Goal: Task Accomplishment & Management: Manage account settings

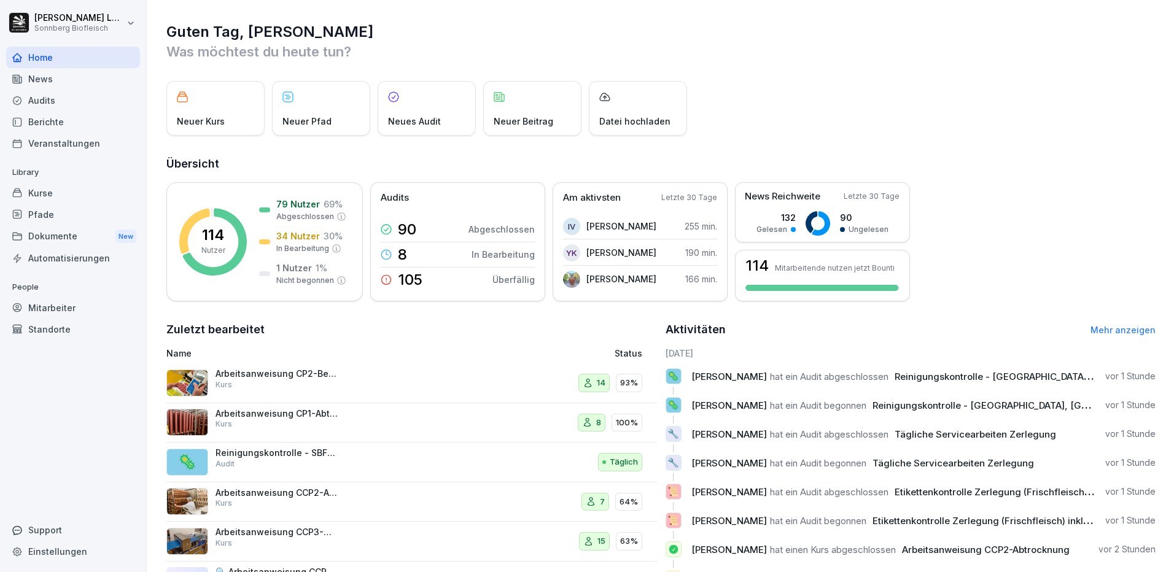
click at [55, 309] on div "Mitarbeiter" at bounding box center [73, 307] width 134 height 21
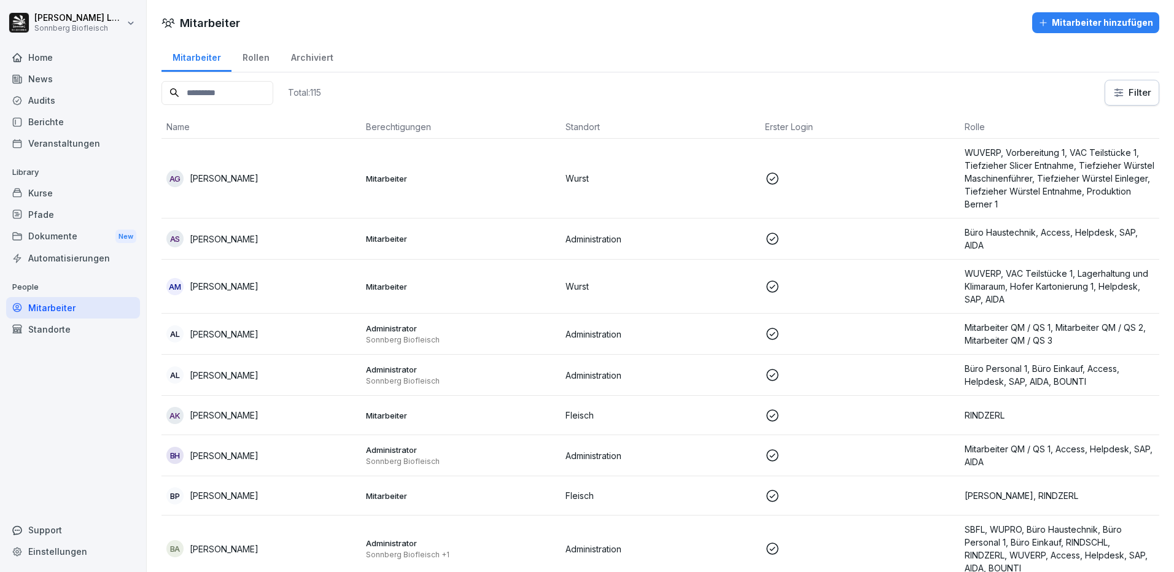
click at [234, 96] on input at bounding box center [217, 93] width 112 height 24
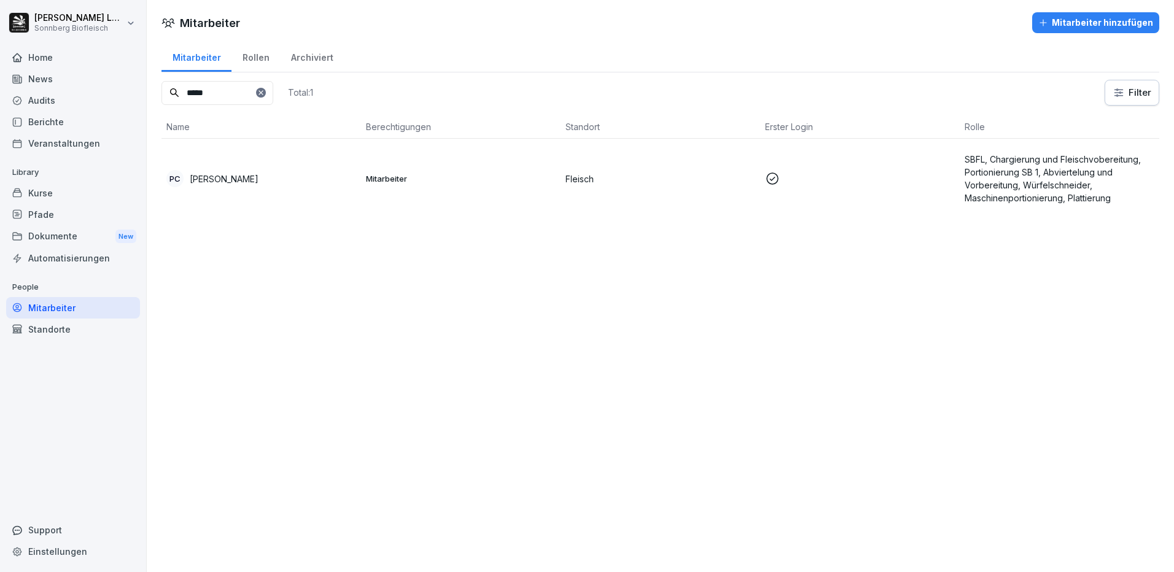
click at [299, 166] on td "PC [PERSON_NAME]" at bounding box center [260, 179] width 199 height 80
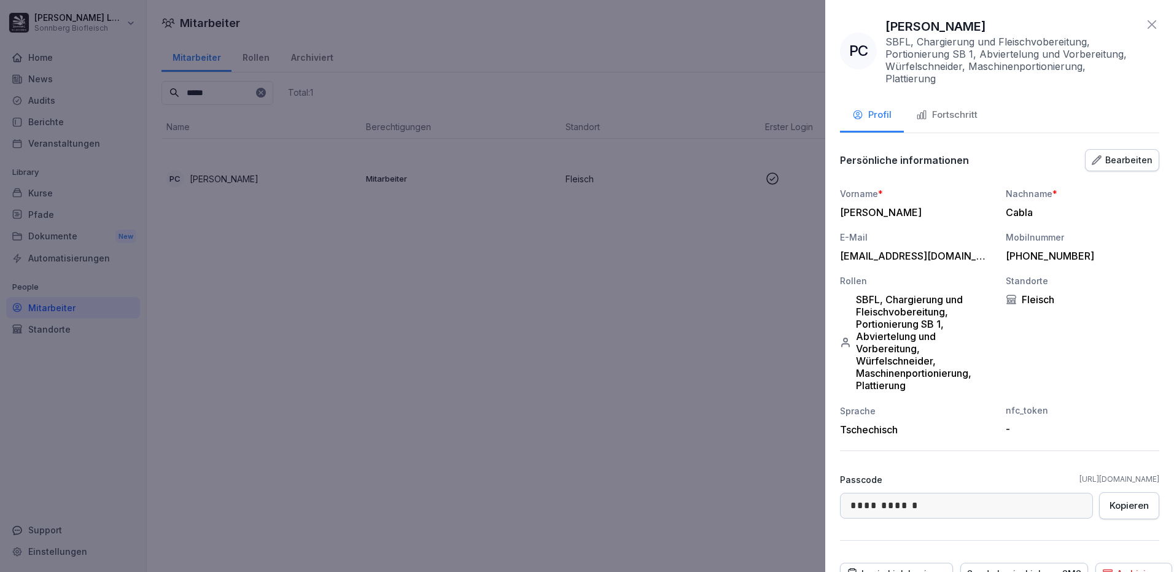
click at [955, 118] on div "Fortschritt" at bounding box center [946, 115] width 61 height 14
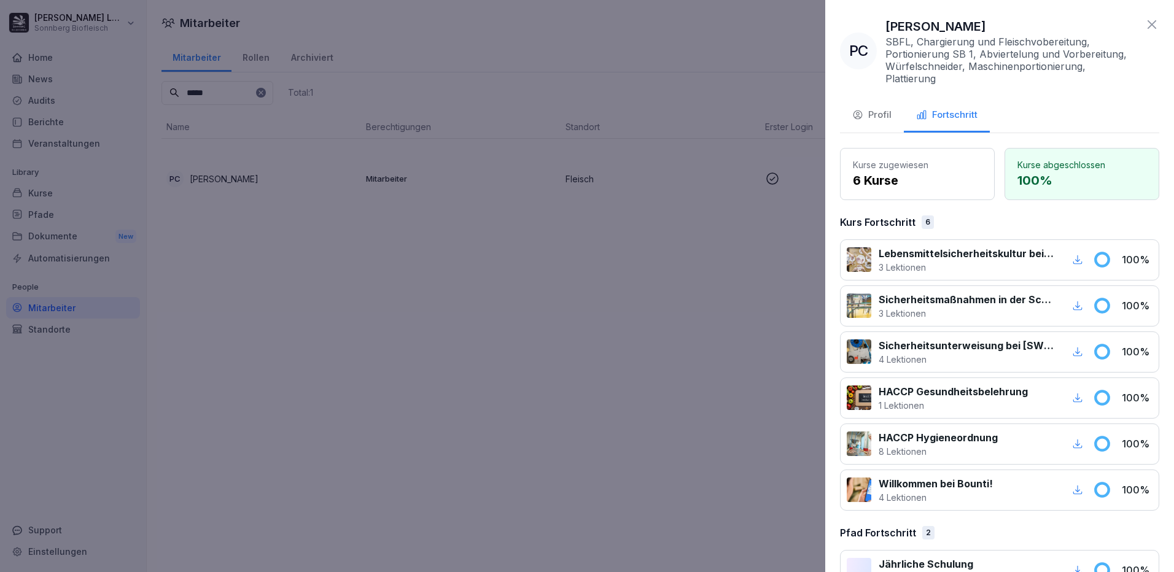
click at [1144, 22] on icon at bounding box center [1151, 24] width 15 height 15
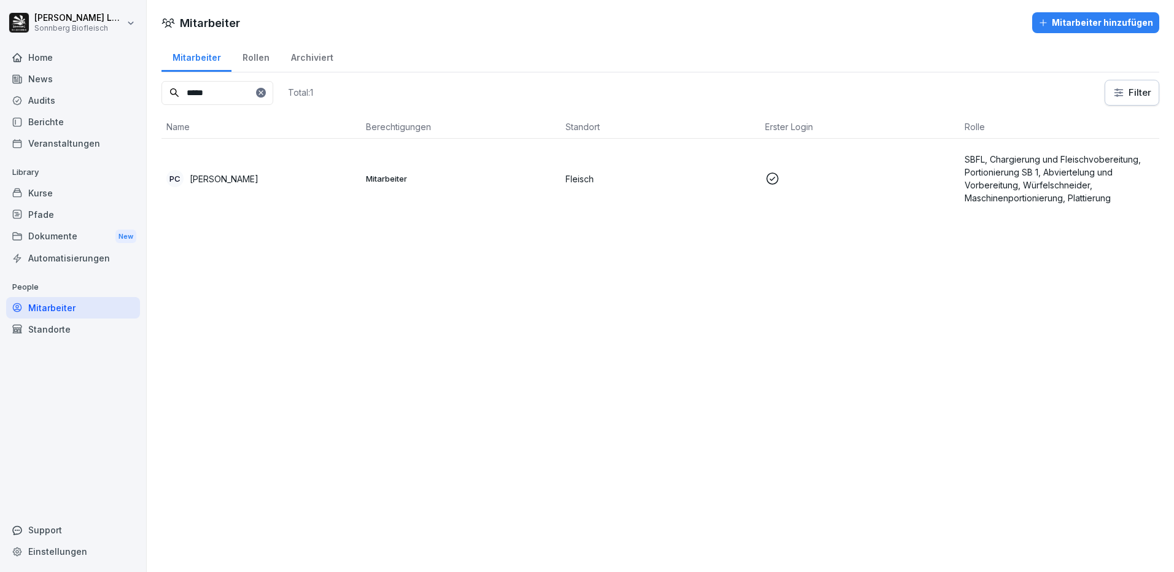
drag, startPoint x: 244, startPoint y: 107, endPoint x: 239, endPoint y: 98, distance: 9.9
click at [239, 98] on div "***** Total: 1 Filter Name Berechtigungen Standort Erster Login Rolle PC [PERSO…" at bounding box center [659, 149] width 997 height 139
drag, startPoint x: 215, startPoint y: 96, endPoint x: 99, endPoint y: 75, distance: 118.5
click at [99, 75] on div "[PERSON_NAME] Sonnberg Biofleisch Home News Audits Berichte Veranstaltungen Lib…" at bounding box center [587, 286] width 1174 height 572
click at [351, 192] on td "JS [PERSON_NAME]" at bounding box center [260, 179] width 199 height 80
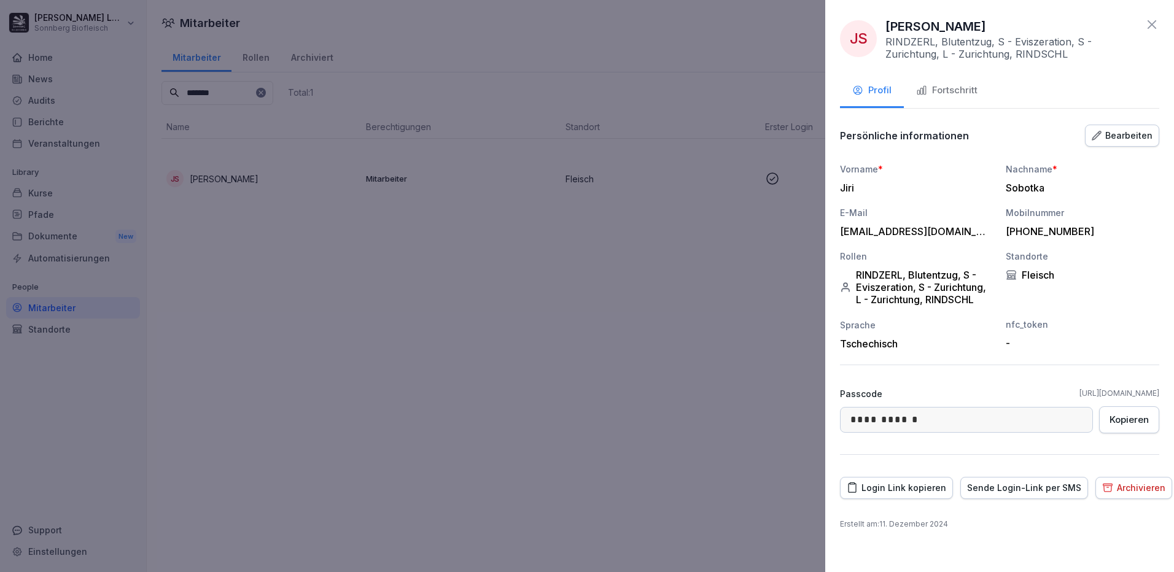
click at [967, 87] on div "Fortschritt" at bounding box center [946, 90] width 61 height 14
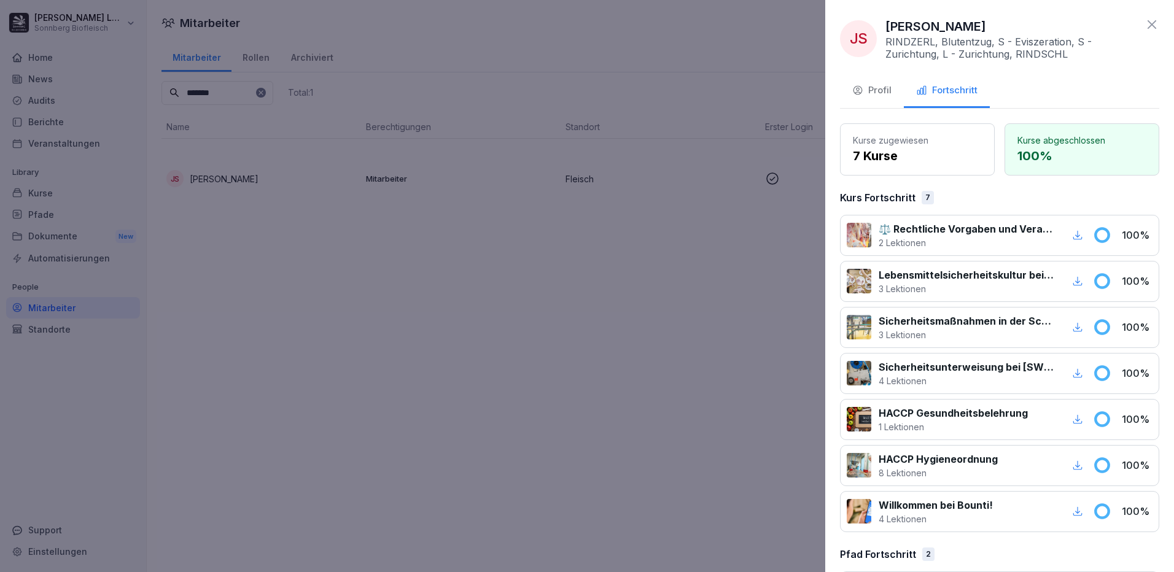
click at [605, 185] on div at bounding box center [587, 286] width 1174 height 572
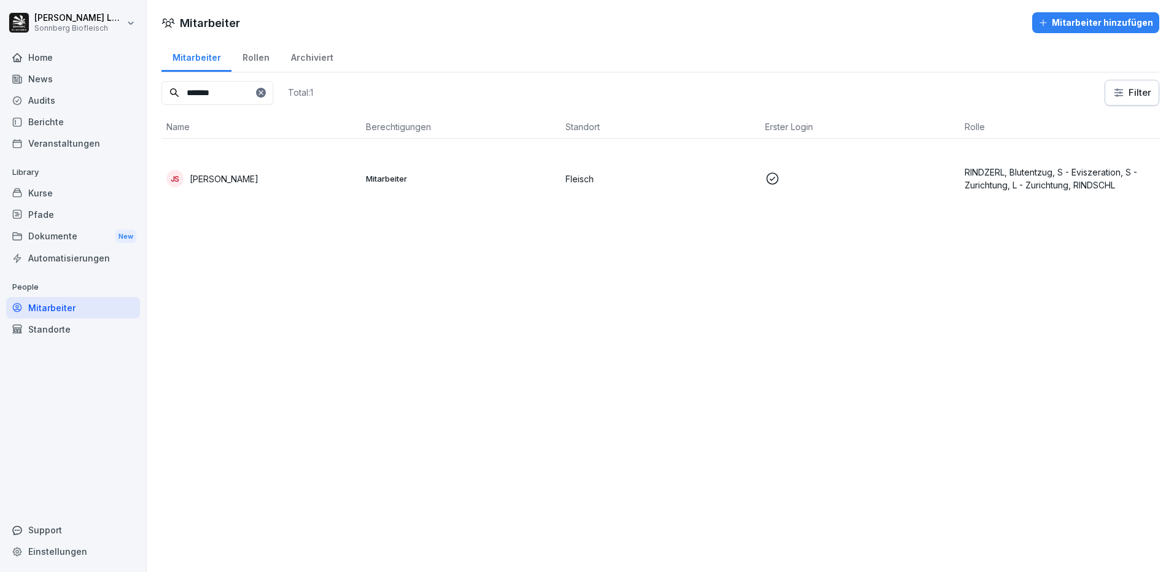
drag, startPoint x: 235, startPoint y: 96, endPoint x: 47, endPoint y: 65, distance: 190.3
click at [47, 65] on div "[PERSON_NAME] Sonnberg Biofleisch Home News Audits Berichte Veranstaltungen Lib…" at bounding box center [587, 286] width 1174 height 572
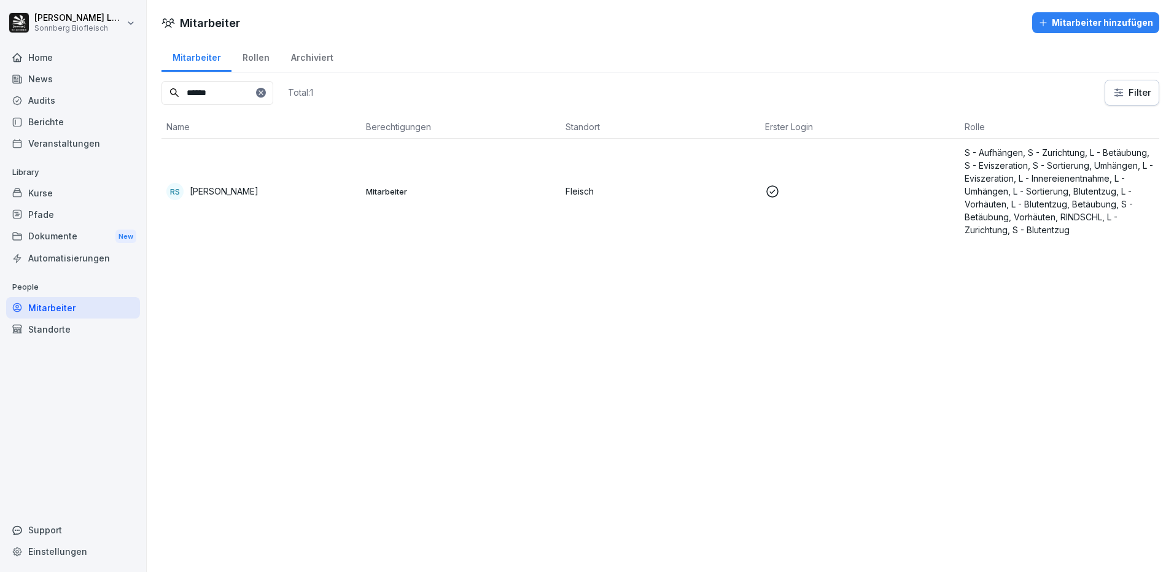
click at [224, 195] on p "[PERSON_NAME]" at bounding box center [224, 191] width 69 height 13
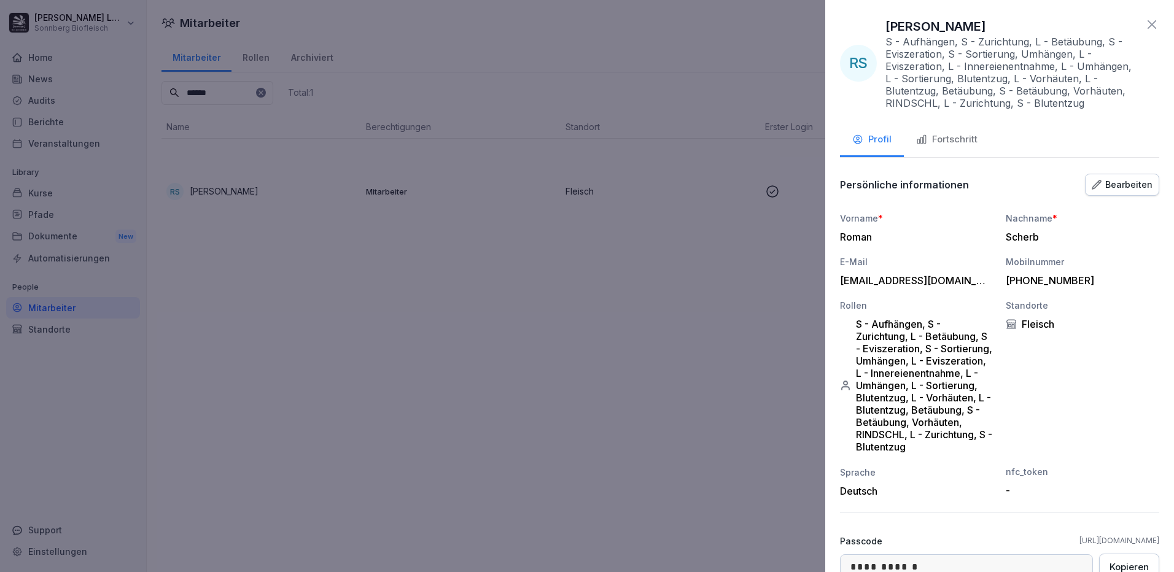
click at [939, 132] on button "Fortschritt" at bounding box center [947, 140] width 86 height 33
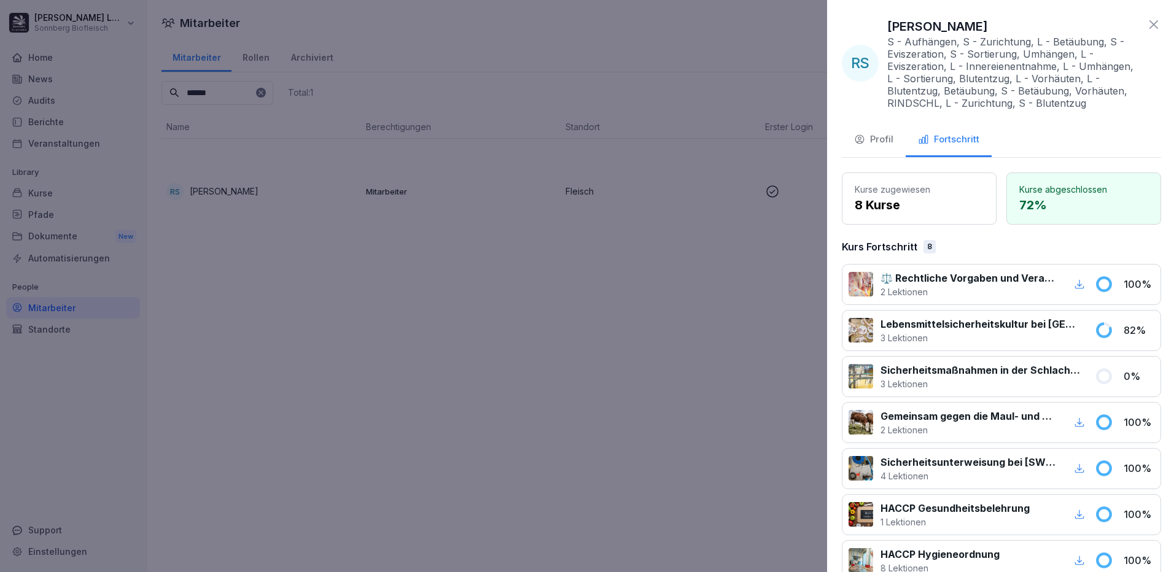
click at [552, 331] on div at bounding box center [587, 286] width 1174 height 572
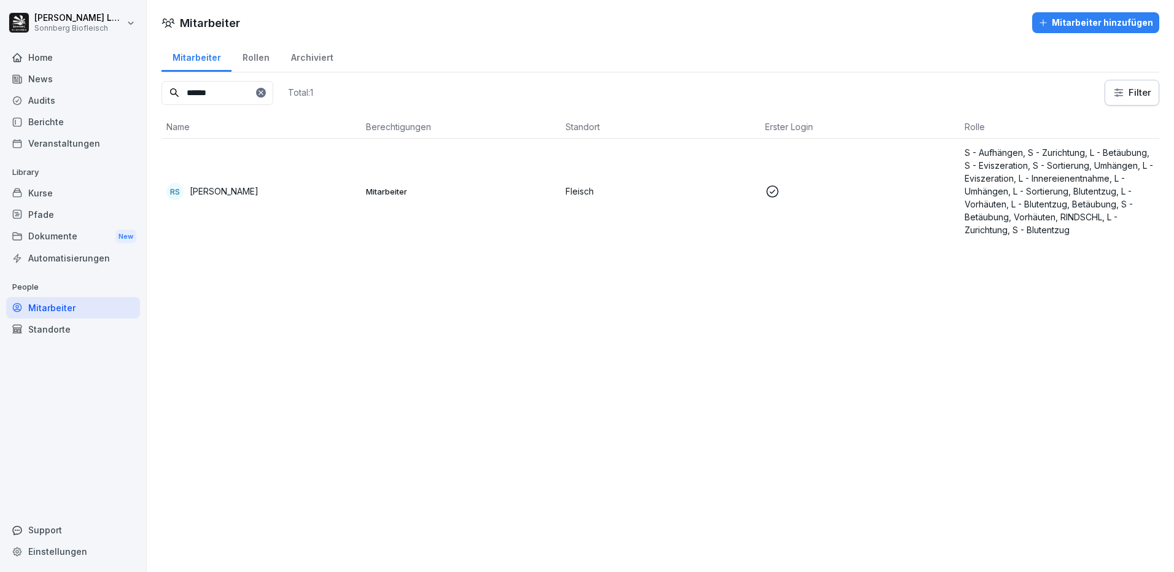
drag, startPoint x: 266, startPoint y: 91, endPoint x: 0, endPoint y: 77, distance: 266.8
click at [0, 77] on html "[PERSON_NAME] Sonnberg Biofleisch Home News Audits Berichte Veranstaltungen Lib…" at bounding box center [587, 286] width 1174 height 572
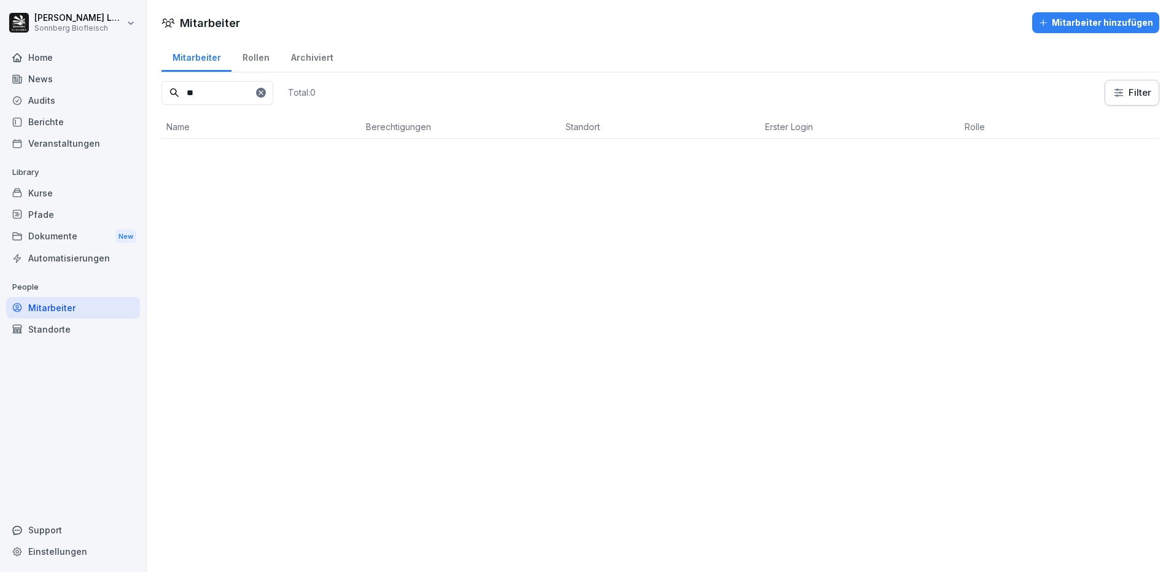
type input "*"
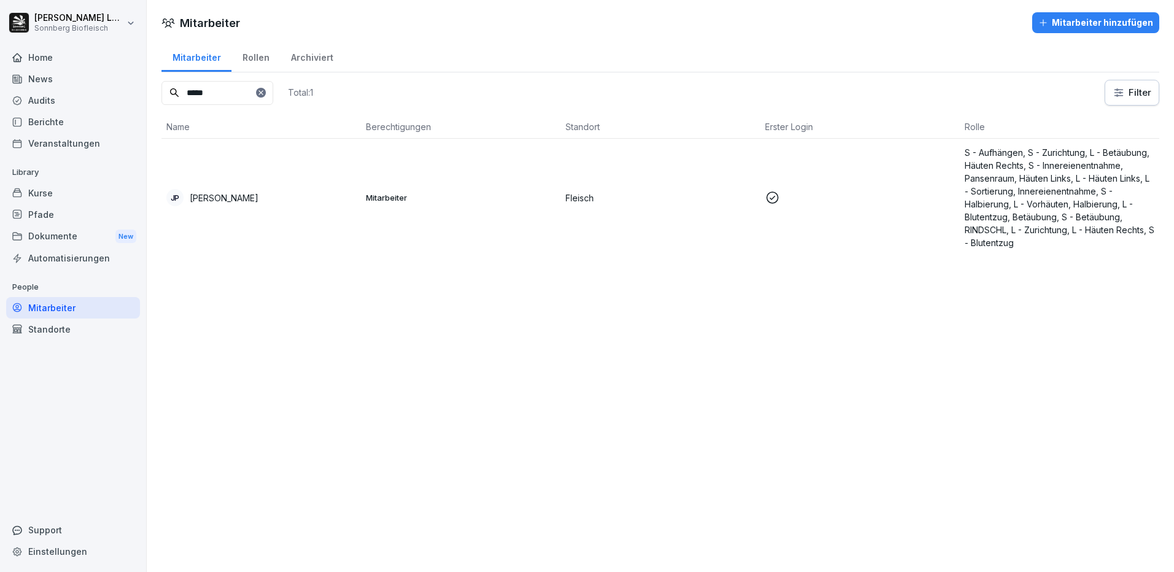
click at [539, 174] on td "Mitarbeiter" at bounding box center [460, 198] width 199 height 118
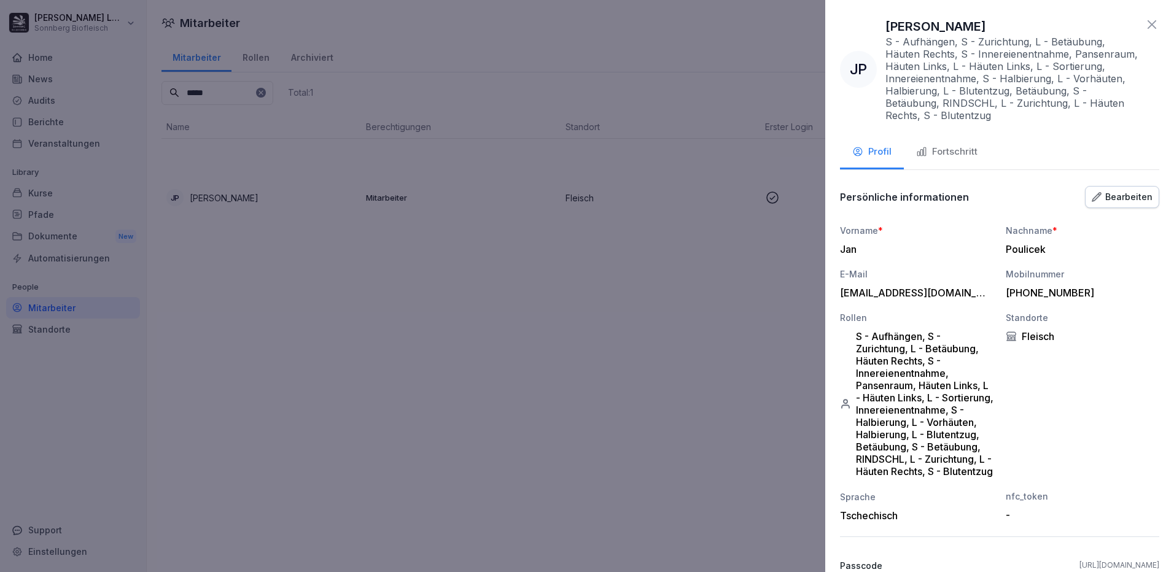
click at [975, 149] on div "Fortschritt" at bounding box center [946, 152] width 61 height 14
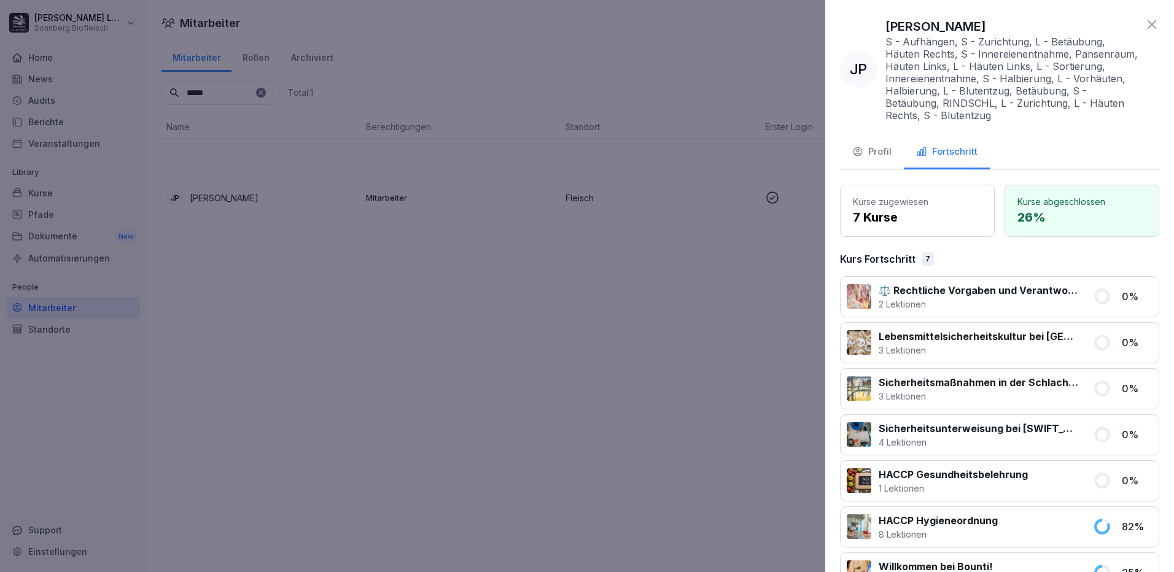
click at [548, 279] on div at bounding box center [587, 286] width 1174 height 572
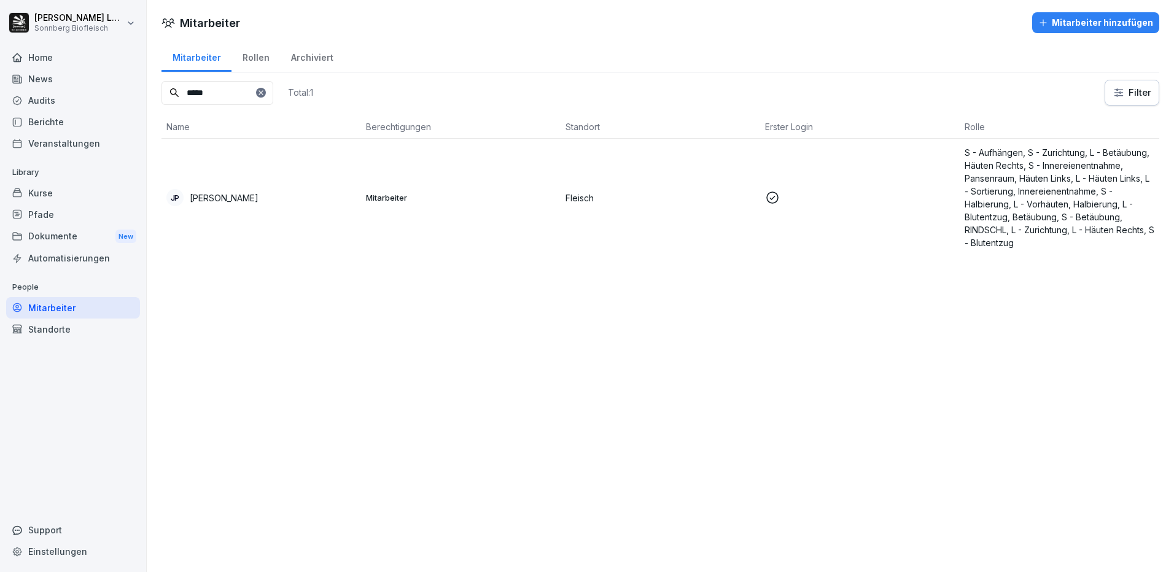
drag, startPoint x: 226, startPoint y: 91, endPoint x: 80, endPoint y: 77, distance: 146.8
click at [80, 77] on div "[PERSON_NAME] Sonnberg Biofleisch Home News Audits Berichte Veranstaltungen Lib…" at bounding box center [587, 286] width 1174 height 572
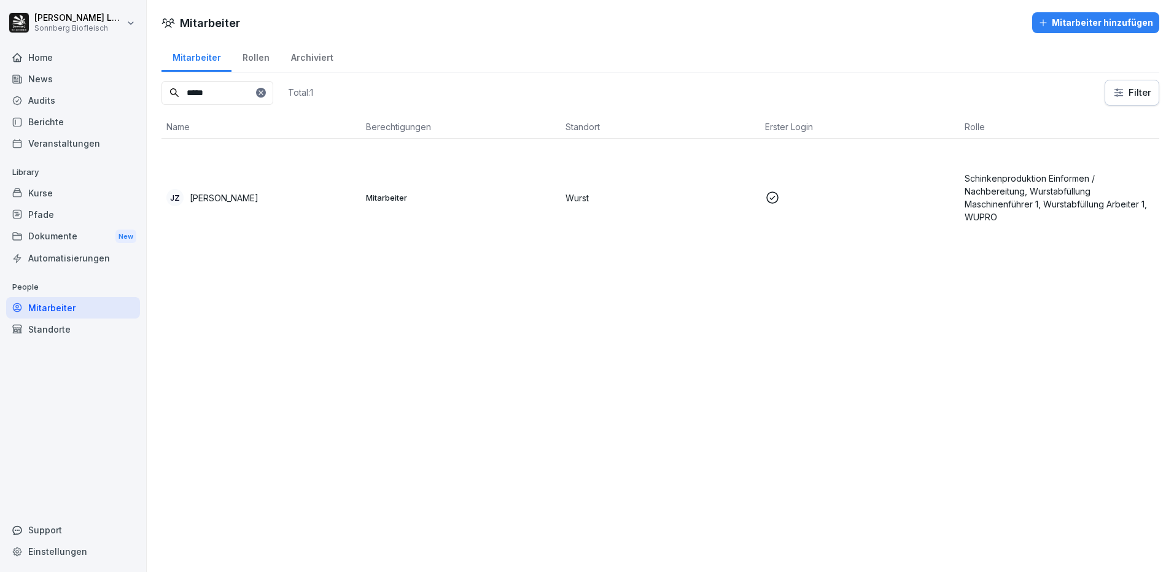
click at [239, 203] on p "[PERSON_NAME]" at bounding box center [224, 198] width 69 height 13
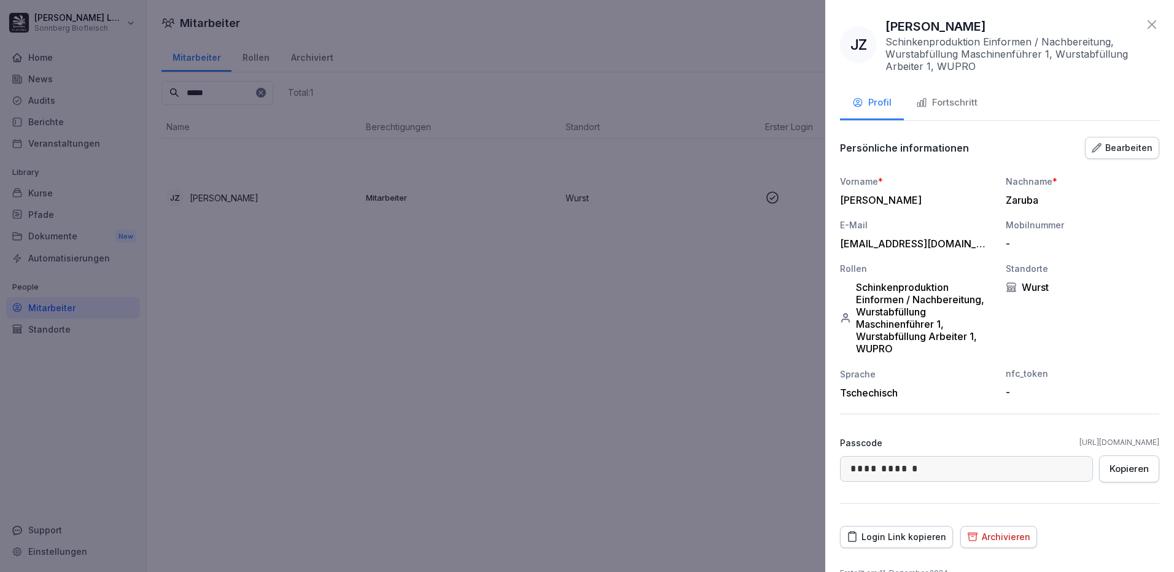
click at [942, 99] on div "Fortschritt" at bounding box center [946, 103] width 61 height 14
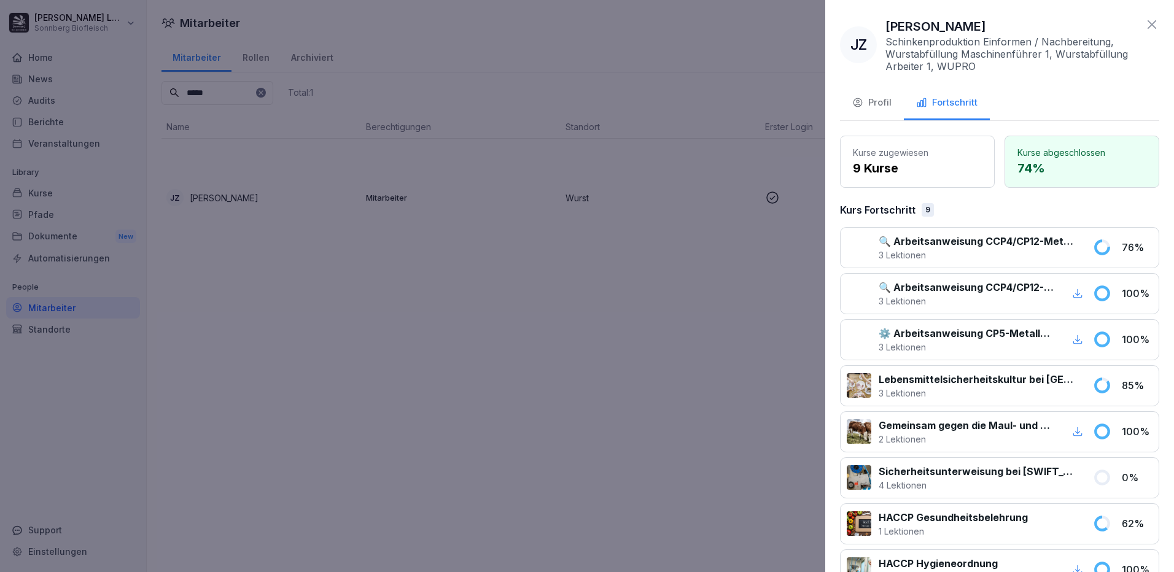
click at [211, 90] on div at bounding box center [587, 286] width 1174 height 572
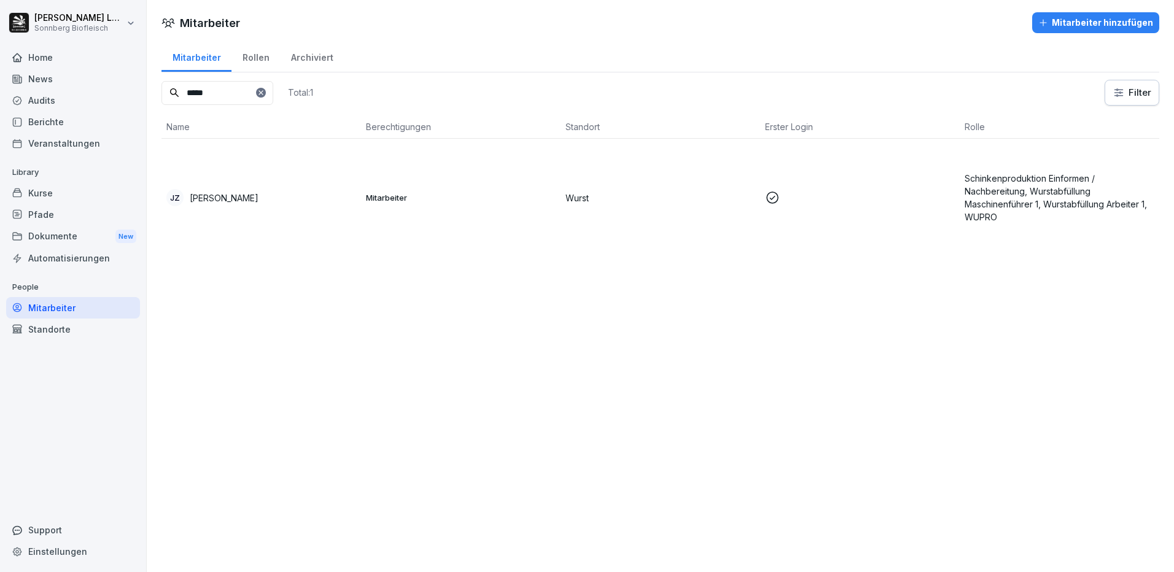
drag, startPoint x: 236, startPoint y: 91, endPoint x: 58, endPoint y: 58, distance: 181.1
click at [58, 58] on div "[PERSON_NAME] Sonnberg Biofleisch Home News Audits Berichte Veranstaltungen Lib…" at bounding box center [587, 286] width 1174 height 572
drag, startPoint x: 259, startPoint y: 190, endPoint x: 266, endPoint y: 184, distance: 9.1
click at [266, 184] on td "RS [PERSON_NAME]" at bounding box center [260, 198] width 199 height 118
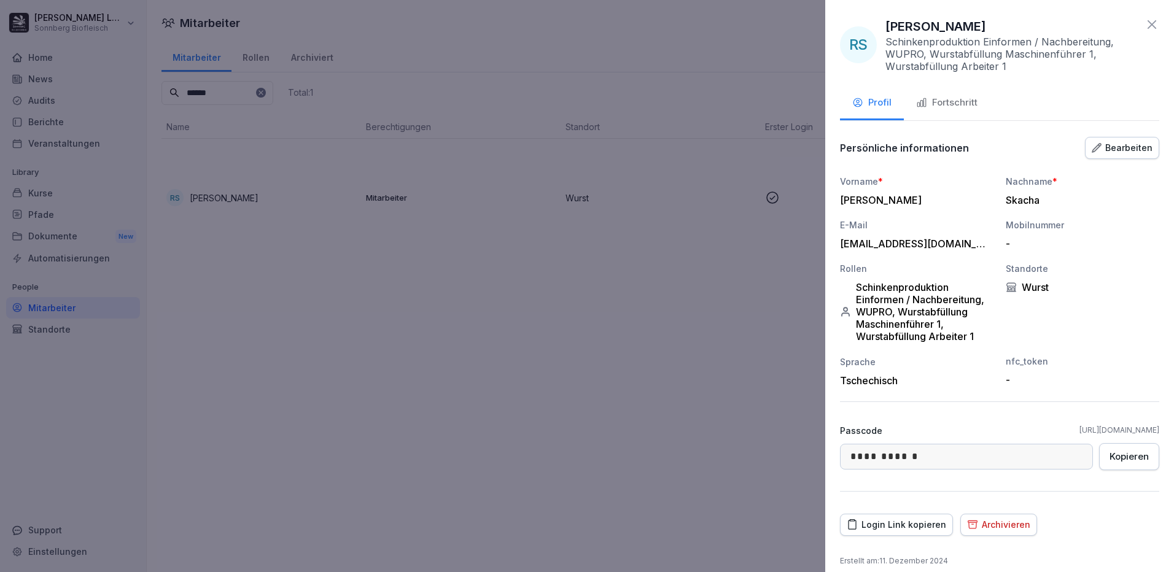
click at [965, 95] on button "Fortschritt" at bounding box center [947, 103] width 86 height 33
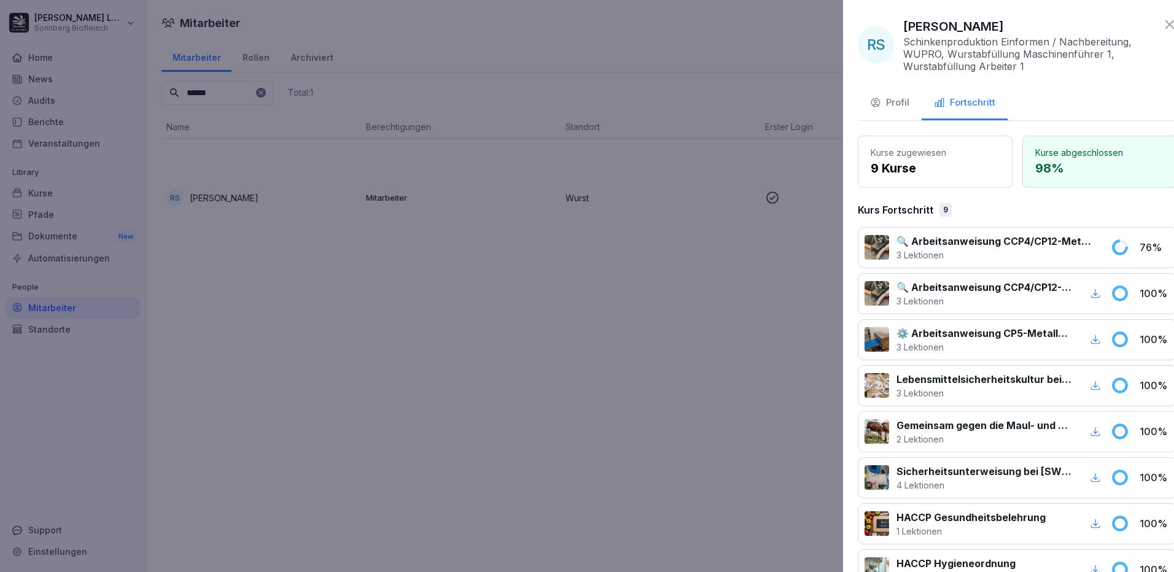
click at [469, 262] on div at bounding box center [587, 286] width 1174 height 572
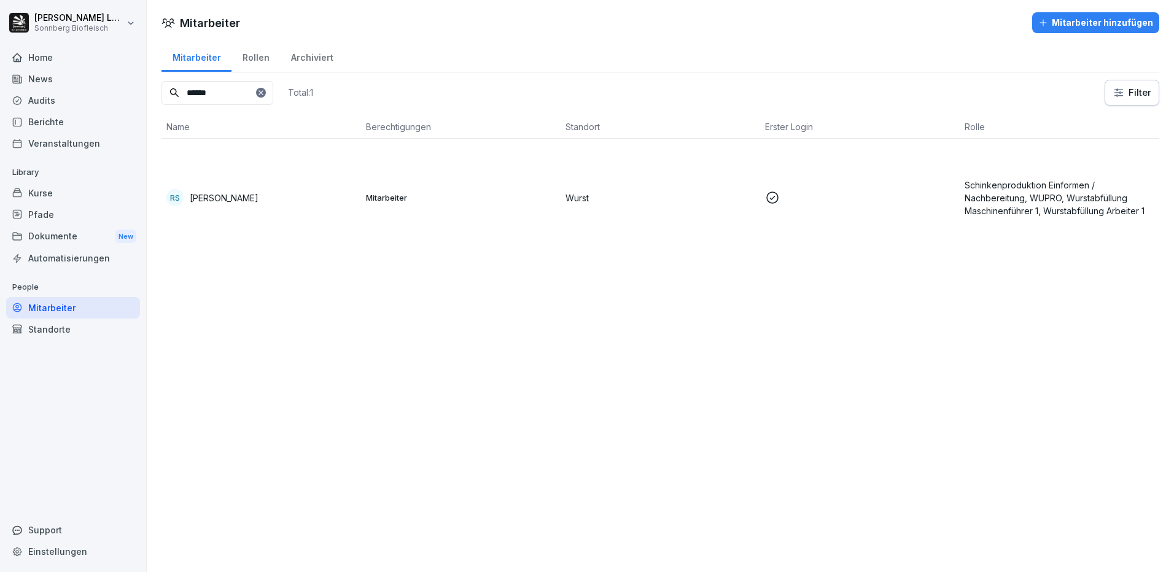
click at [250, 93] on input "******" at bounding box center [217, 93] width 112 height 24
drag, startPoint x: 253, startPoint y: 90, endPoint x: 0, endPoint y: 47, distance: 256.4
click at [0, 47] on html "[PERSON_NAME] Sonnberg Biofleisch Home News Audits Berichte Veranstaltungen Lib…" at bounding box center [587, 286] width 1174 height 572
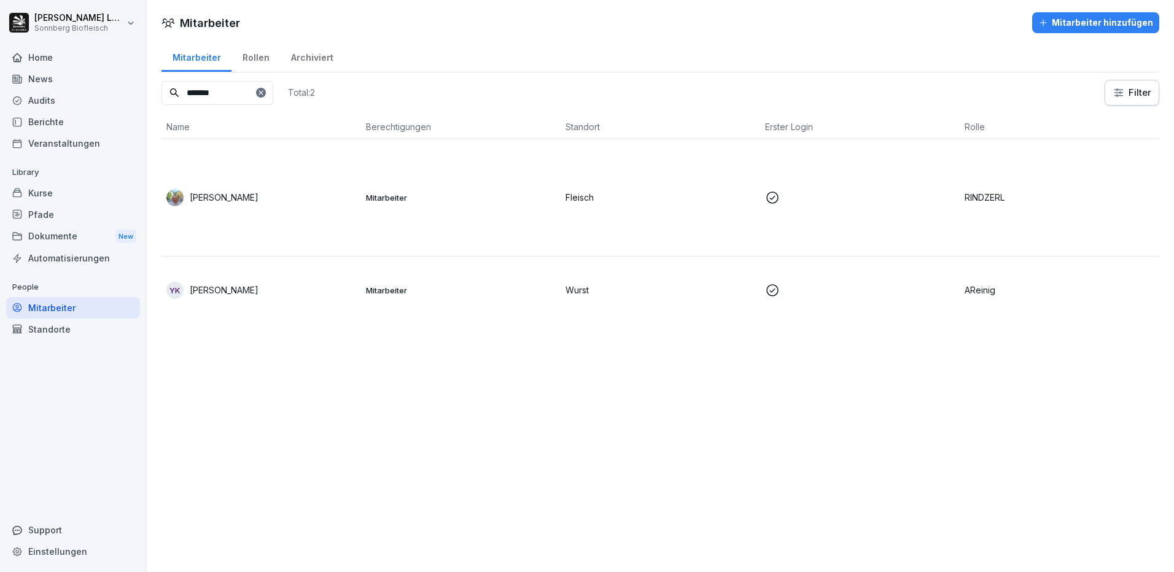
click at [244, 306] on td "YK [PERSON_NAME]" at bounding box center [260, 290] width 199 height 67
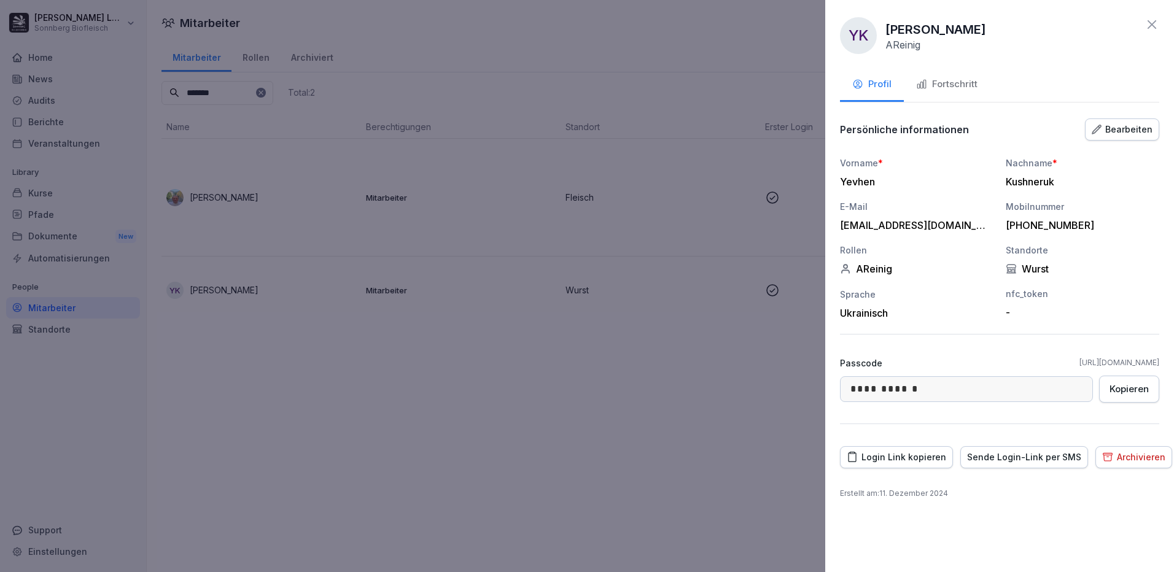
click at [969, 86] on div "Fortschritt" at bounding box center [946, 84] width 61 height 14
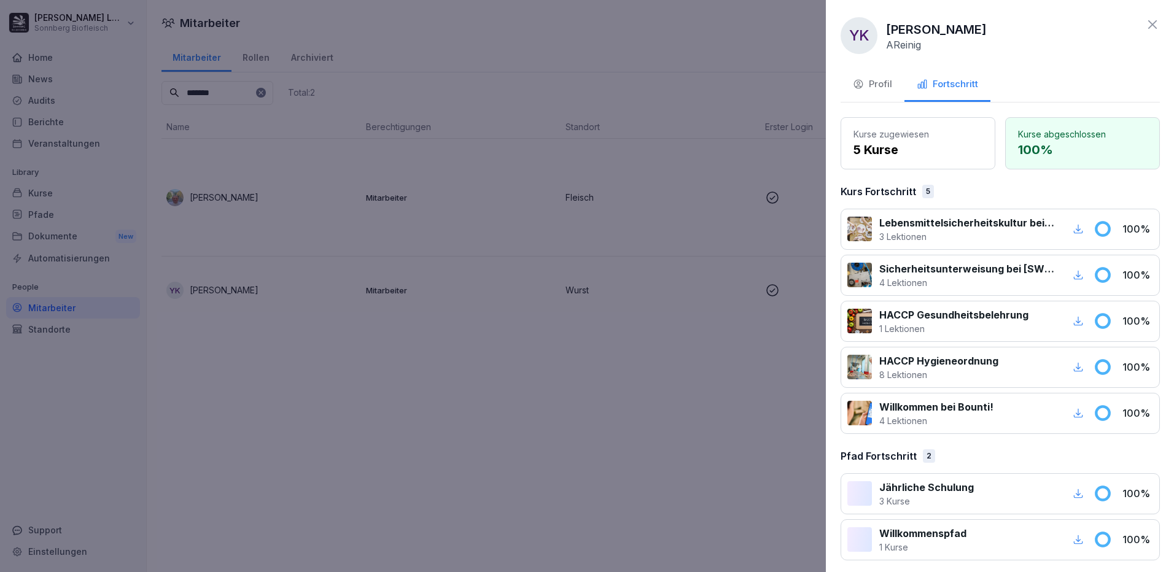
click at [367, 173] on div at bounding box center [587, 286] width 1174 height 572
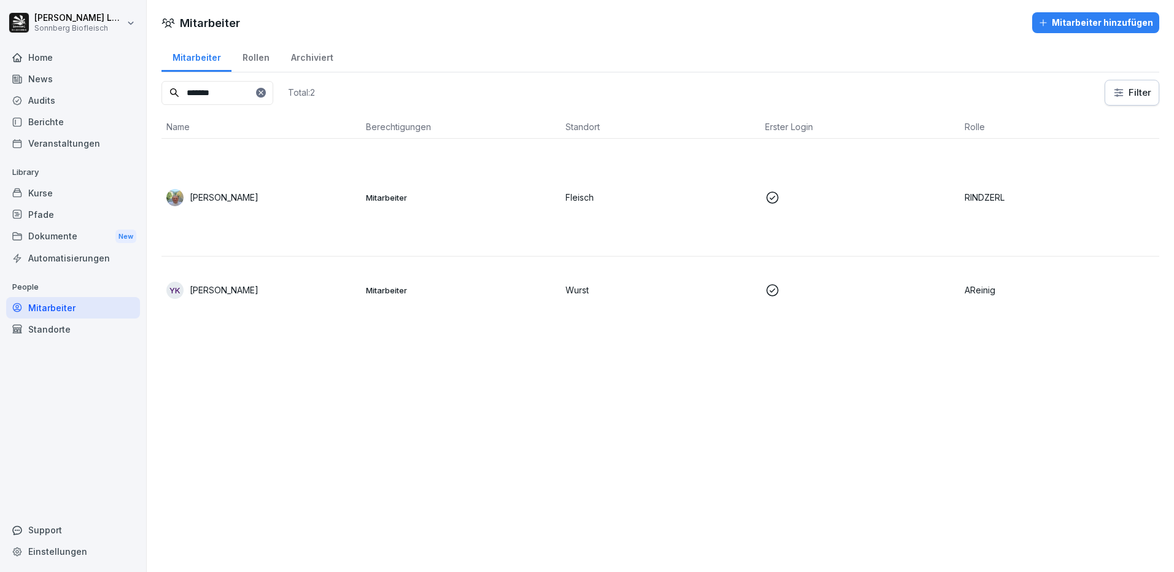
drag, startPoint x: 207, startPoint y: 84, endPoint x: -2, endPoint y: 42, distance: 213.4
click at [0, 42] on html "[PERSON_NAME] Sonnberg Biofleisch Home News Audits Berichte Veranstaltungen Lib…" at bounding box center [587, 286] width 1174 height 572
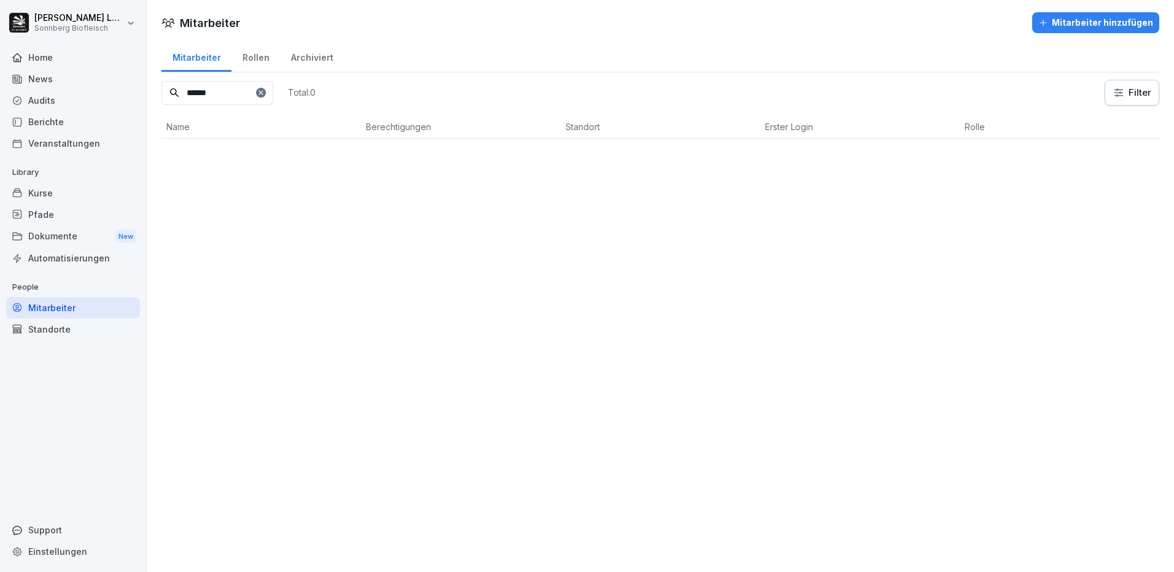
type input "******"
drag, startPoint x: 229, startPoint y: 85, endPoint x: 52, endPoint y: 47, distance: 180.8
click at [52, 47] on div "[PERSON_NAME] Sonnberg Biofleisch Home News Audits Berichte Veranstaltungen Lib…" at bounding box center [587, 286] width 1174 height 572
click at [258, 202] on p "[PERSON_NAME]" at bounding box center [224, 198] width 69 height 13
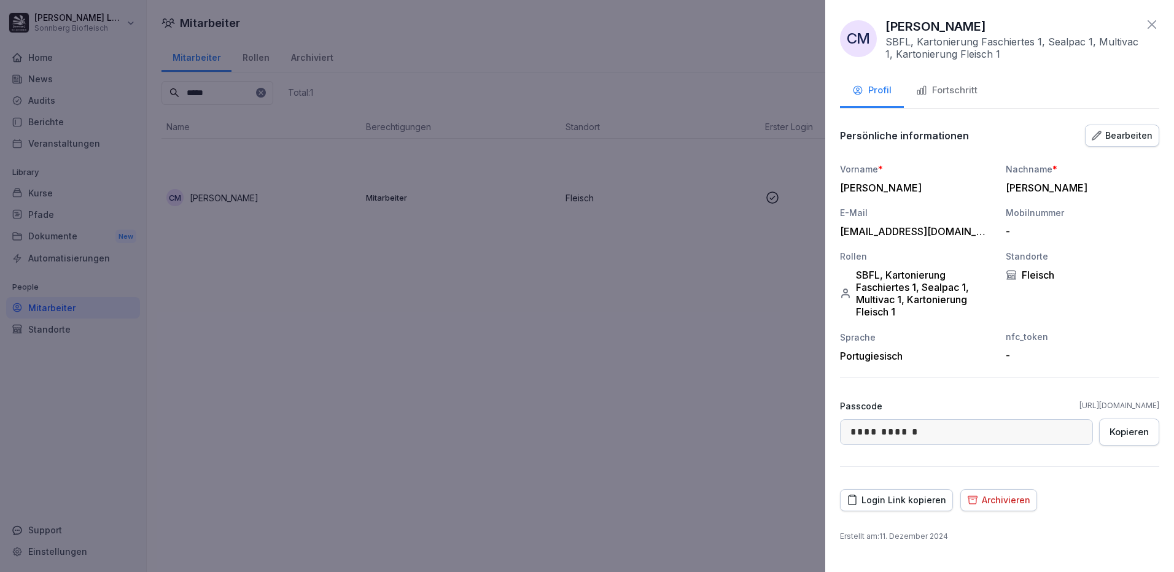
click at [964, 94] on div "Fortschritt" at bounding box center [946, 90] width 61 height 14
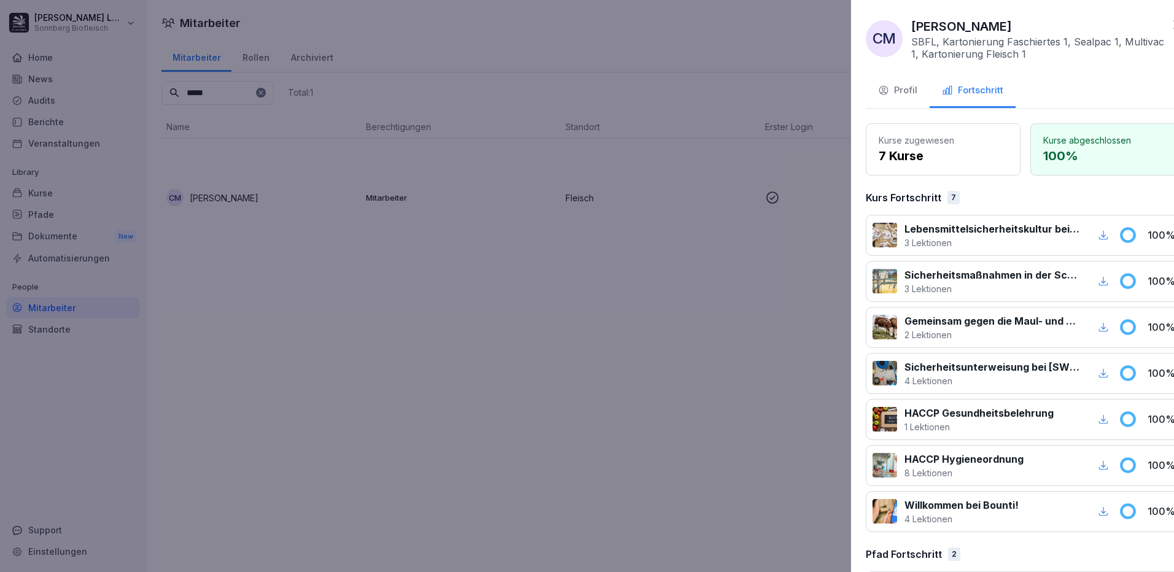
drag, startPoint x: 319, startPoint y: 271, endPoint x: 249, endPoint y: 150, distance: 139.5
click at [314, 261] on div at bounding box center [587, 286] width 1174 height 572
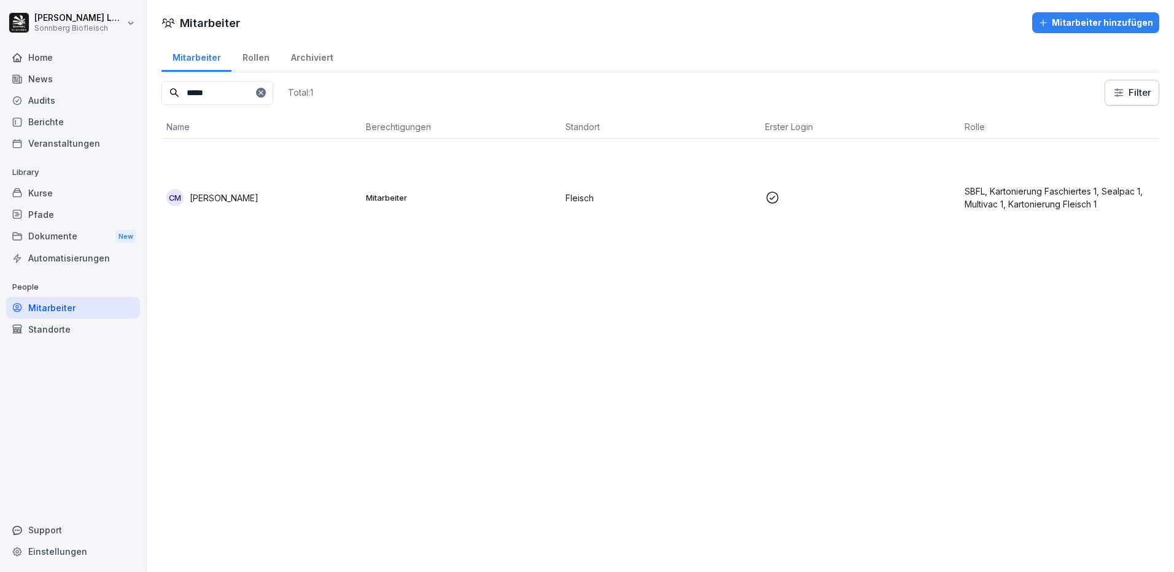
drag, startPoint x: 225, startPoint y: 97, endPoint x: 134, endPoint y: 79, distance: 92.7
click at [134, 79] on div "[PERSON_NAME] Sonnberg Biofleisch Home News Audits Berichte Veranstaltungen Lib…" at bounding box center [587, 286] width 1174 height 572
click at [225, 187] on td "IV [PERSON_NAME]" at bounding box center [260, 198] width 199 height 118
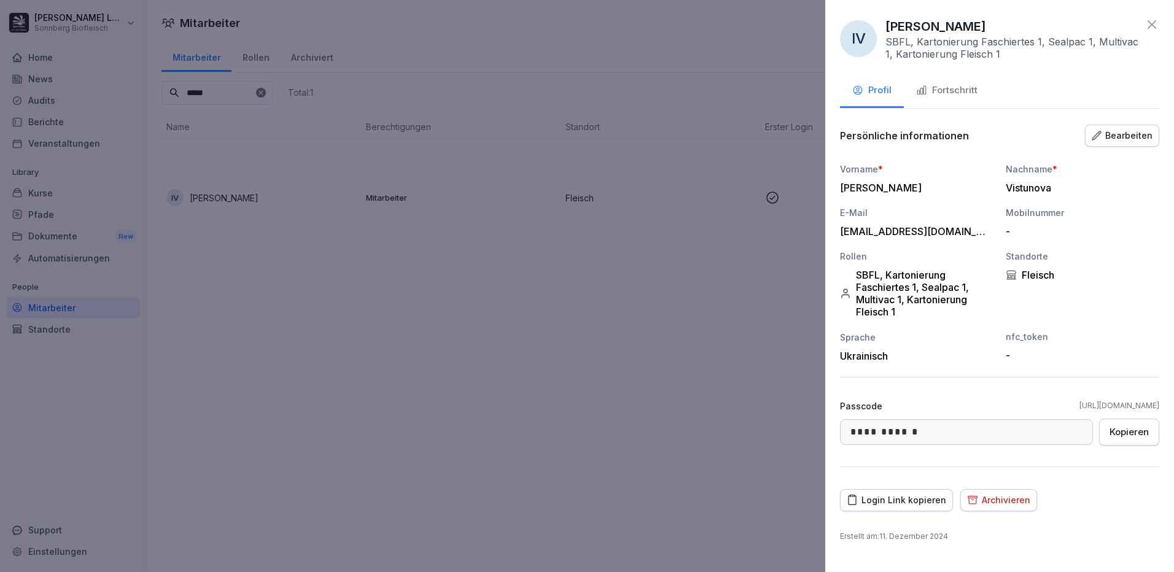
click at [956, 96] on div "Fortschritt" at bounding box center [946, 90] width 61 height 14
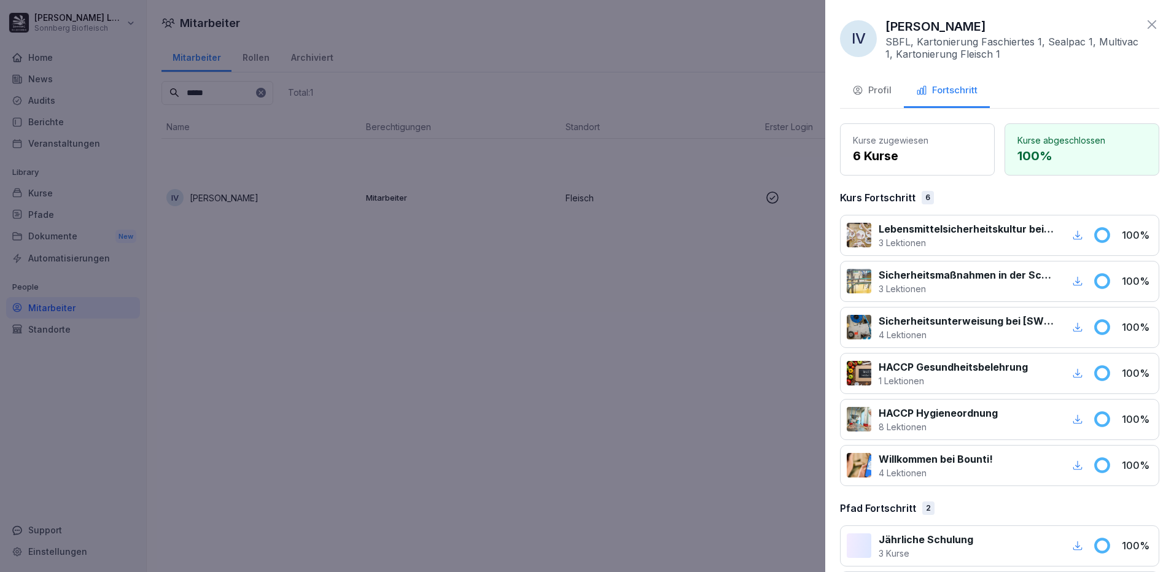
drag, startPoint x: 362, startPoint y: 298, endPoint x: 319, endPoint y: 258, distance: 59.1
click at [350, 290] on div at bounding box center [587, 286] width 1174 height 572
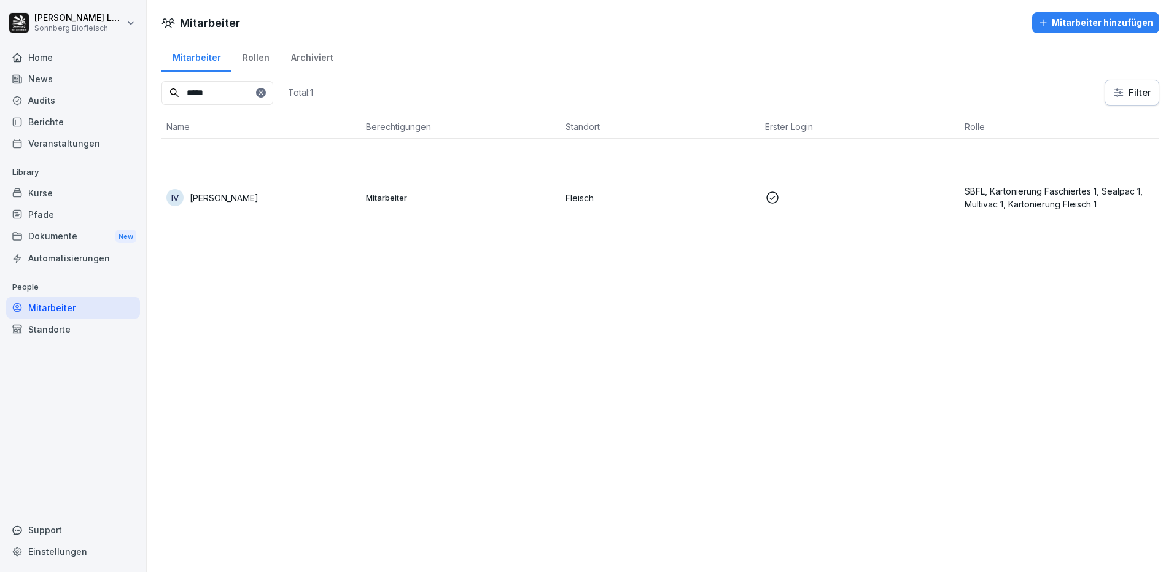
drag, startPoint x: 239, startPoint y: 91, endPoint x: 90, endPoint y: 48, distance: 155.2
click at [90, 48] on div "[PERSON_NAME] Sonnberg Biofleisch Home News Audits Berichte Veranstaltungen Lib…" at bounding box center [587, 286] width 1174 height 572
click at [209, 181] on td "LS [PERSON_NAME]" at bounding box center [260, 198] width 199 height 118
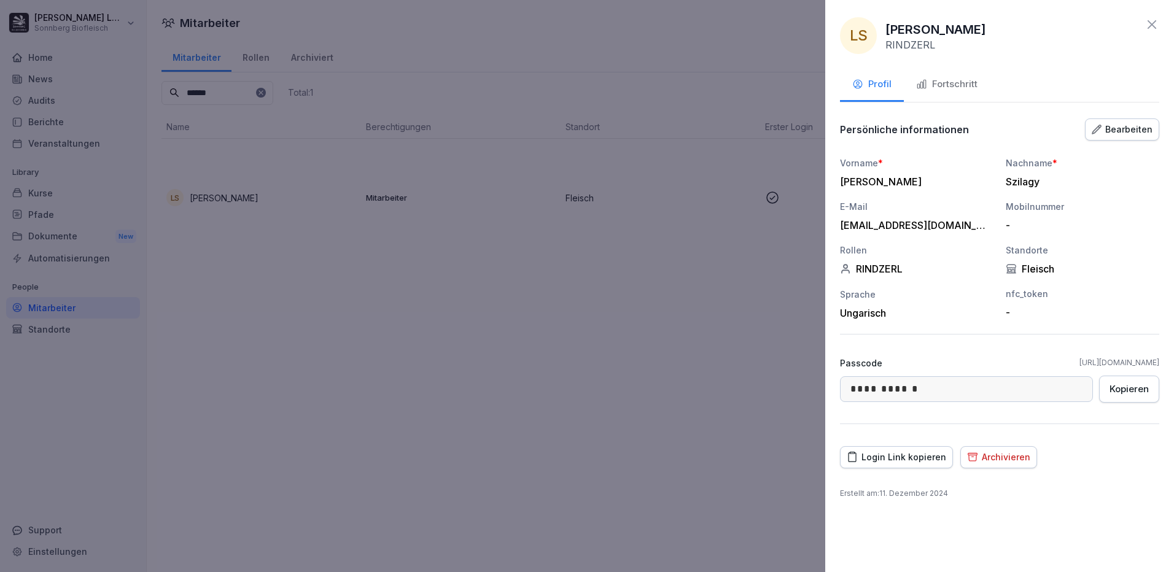
click at [956, 86] on div "Fortschritt" at bounding box center [946, 84] width 61 height 14
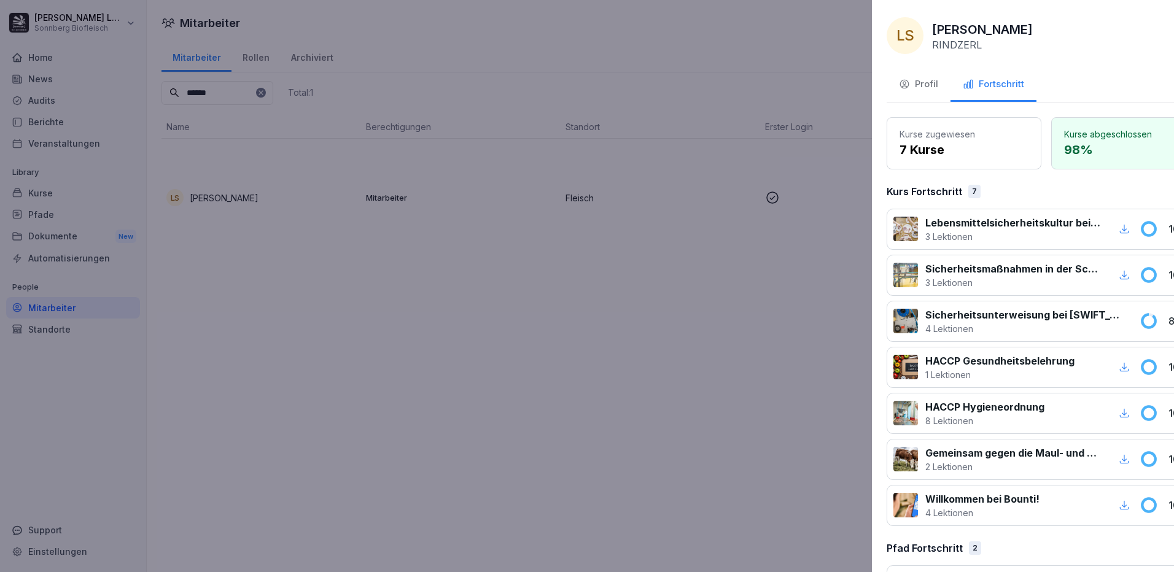
click at [496, 309] on div at bounding box center [587, 286] width 1174 height 572
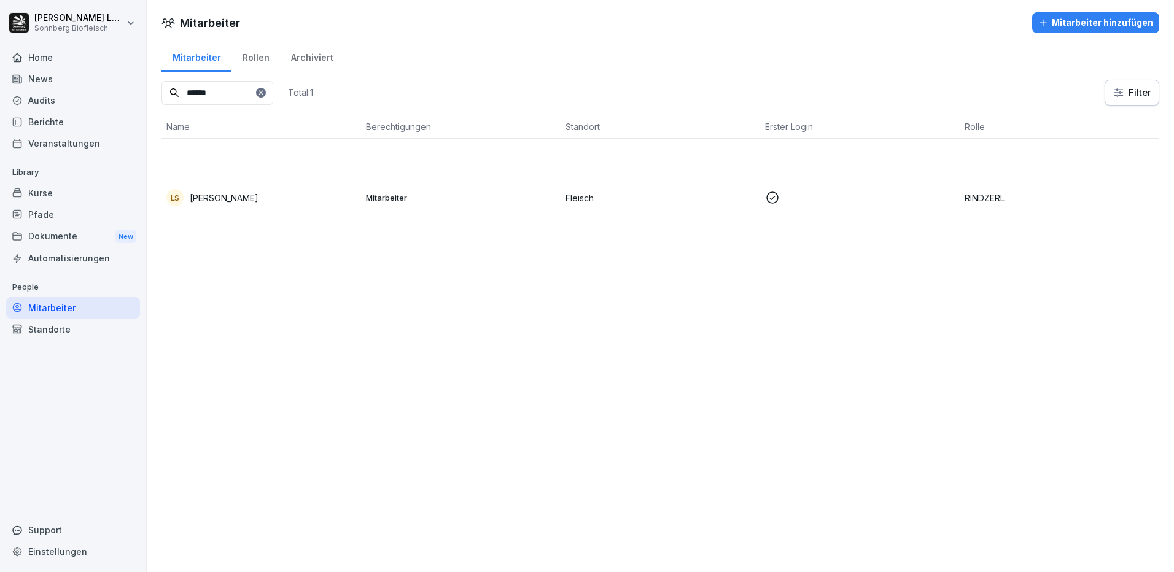
drag, startPoint x: 228, startPoint y: 93, endPoint x: 143, endPoint y: 75, distance: 87.3
click at [143, 75] on div "[PERSON_NAME] Sonnberg Biofleisch Home News Audits Berichte Veranstaltungen Lib…" at bounding box center [587, 286] width 1174 height 572
click at [246, 204] on p "[PERSON_NAME]" at bounding box center [224, 198] width 69 height 13
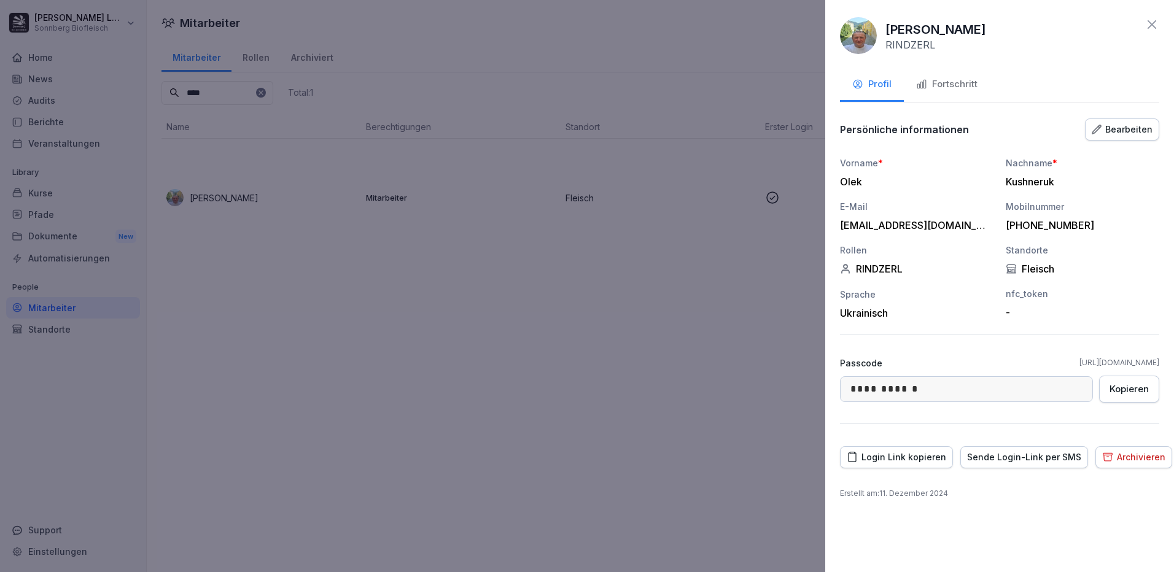
drag, startPoint x: 956, startPoint y: 87, endPoint x: 903, endPoint y: 93, distance: 53.2
click at [956, 85] on div "Fortschritt" at bounding box center [946, 84] width 61 height 14
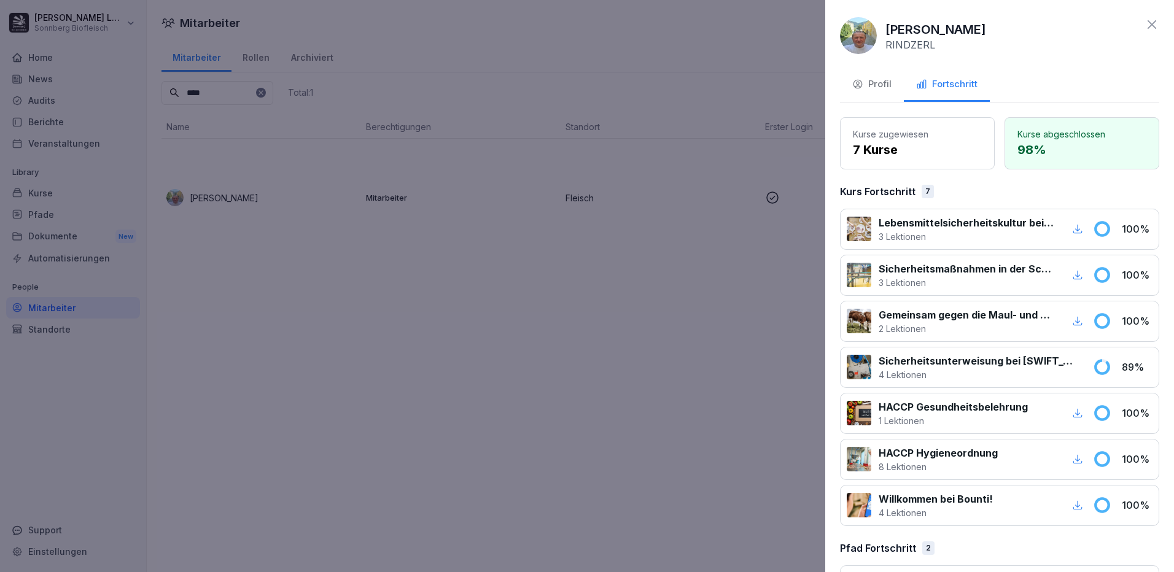
drag, startPoint x: 438, startPoint y: 281, endPoint x: 404, endPoint y: 235, distance: 57.5
click at [416, 248] on div at bounding box center [587, 286] width 1174 height 572
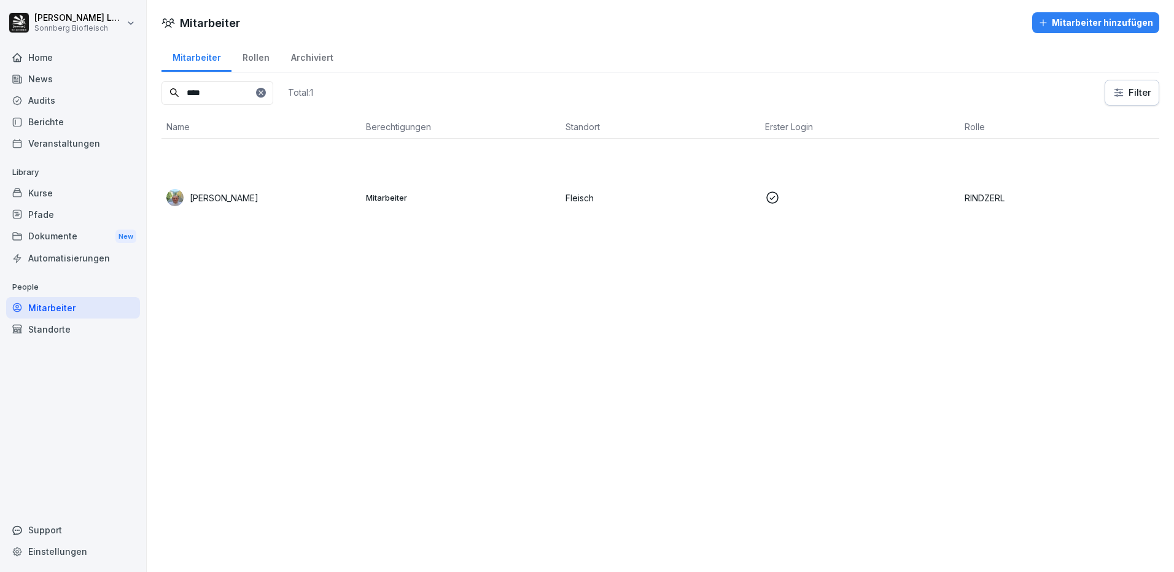
drag, startPoint x: 235, startPoint y: 90, endPoint x: 14, endPoint y: 60, distance: 223.7
click at [14, 60] on div "[PERSON_NAME] Sonnberg Biofleisch Home News Audits Berichte Veranstaltungen Lib…" at bounding box center [587, 286] width 1174 height 572
click at [230, 195] on p "[PERSON_NAME]" at bounding box center [224, 198] width 69 height 13
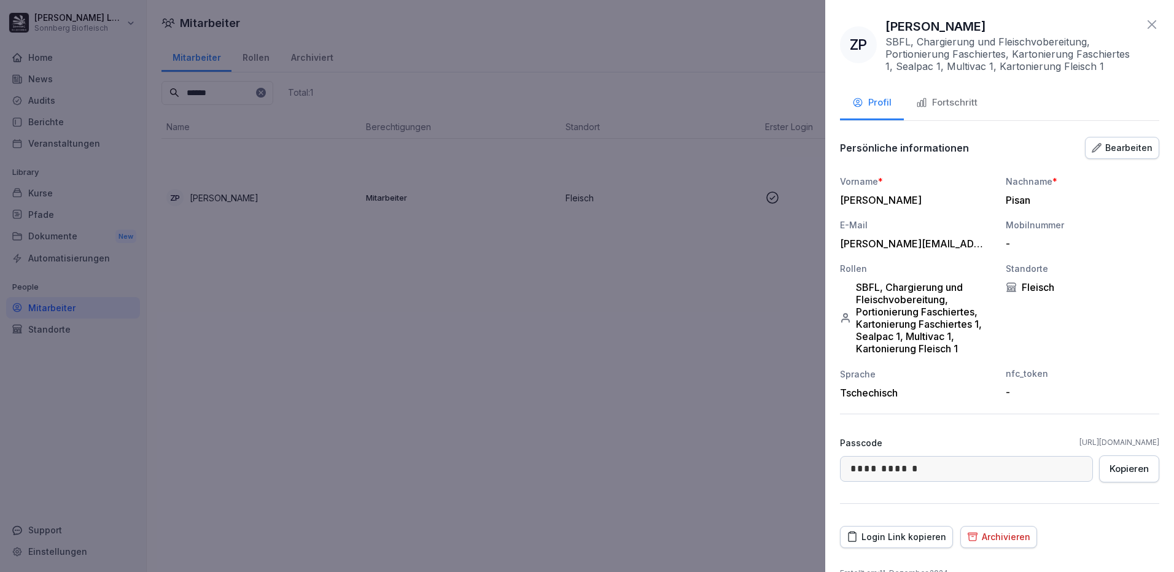
click at [966, 90] on div "**********" at bounding box center [999, 286] width 349 height 572
click at [956, 103] on div "Fortschritt" at bounding box center [946, 103] width 61 height 14
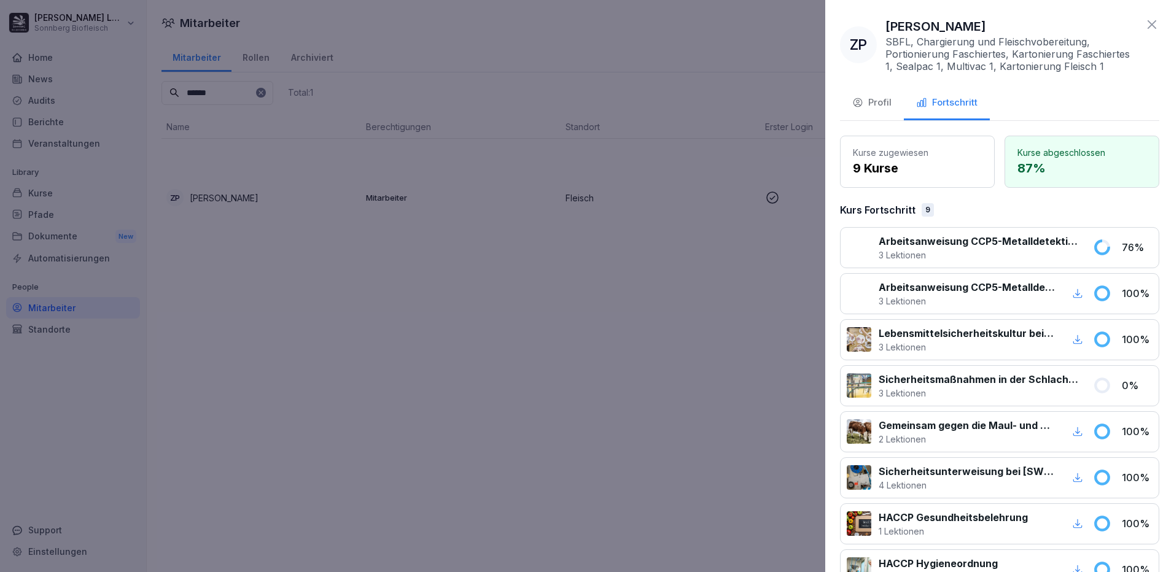
click at [695, 299] on div at bounding box center [587, 286] width 1174 height 572
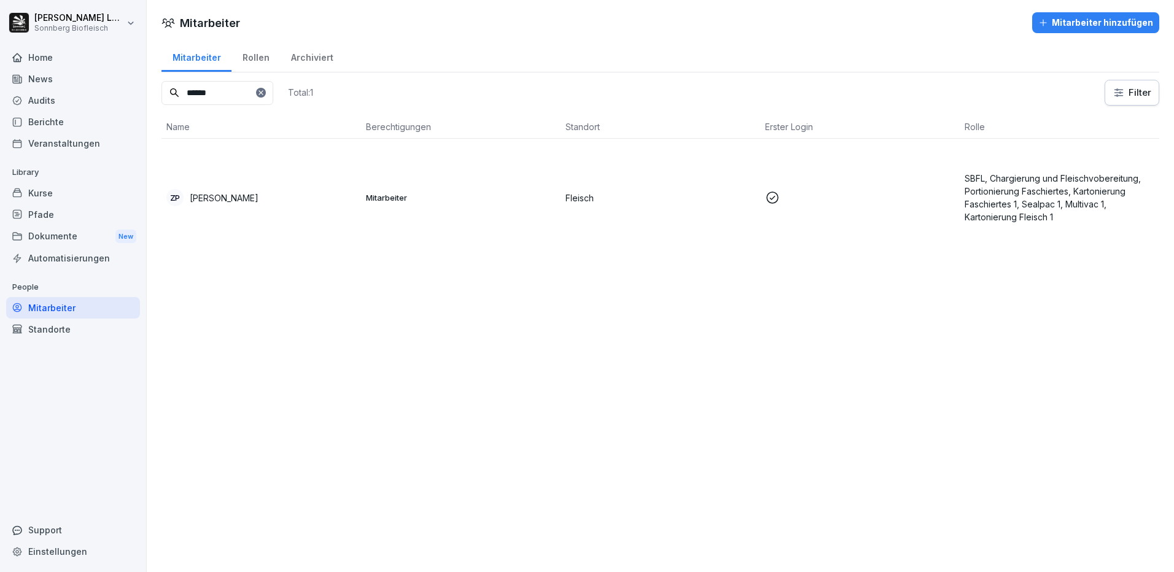
drag, startPoint x: 228, startPoint y: 96, endPoint x: -2, endPoint y: 48, distance: 235.7
click at [0, 48] on html "[PERSON_NAME] Sonnberg Biofleisch Home News Audits Berichte Veranstaltungen Lib…" at bounding box center [587, 286] width 1174 height 572
click at [269, 202] on div "[PERSON_NAME]" at bounding box center [261, 197] width 190 height 17
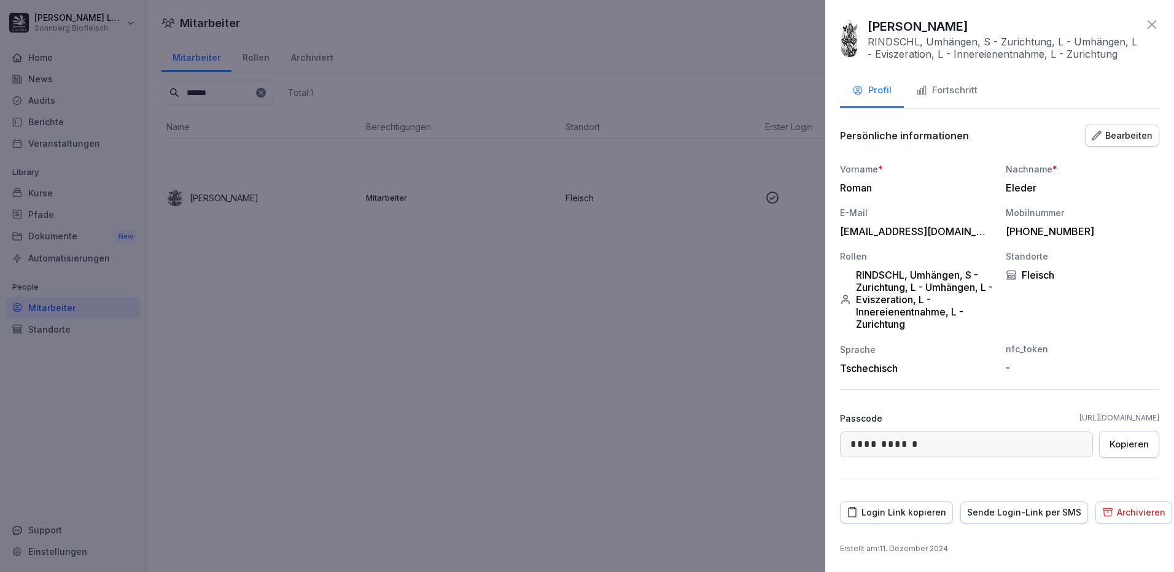
click at [962, 90] on div "Fortschritt" at bounding box center [946, 90] width 61 height 14
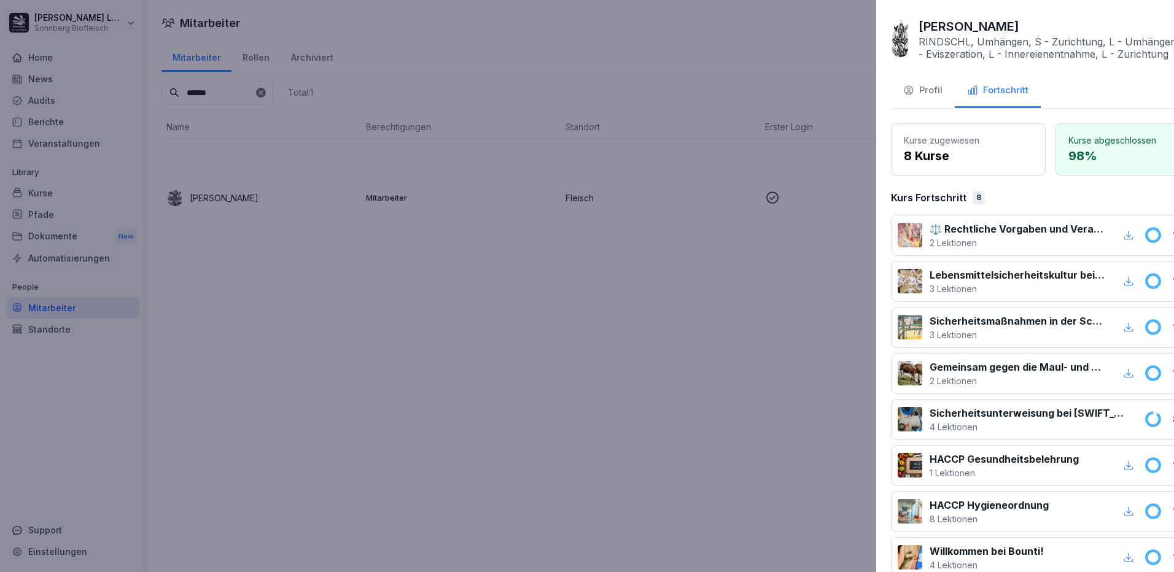
drag, startPoint x: 406, startPoint y: 309, endPoint x: 393, endPoint y: 286, distance: 26.1
click at [406, 308] on div at bounding box center [587, 286] width 1174 height 572
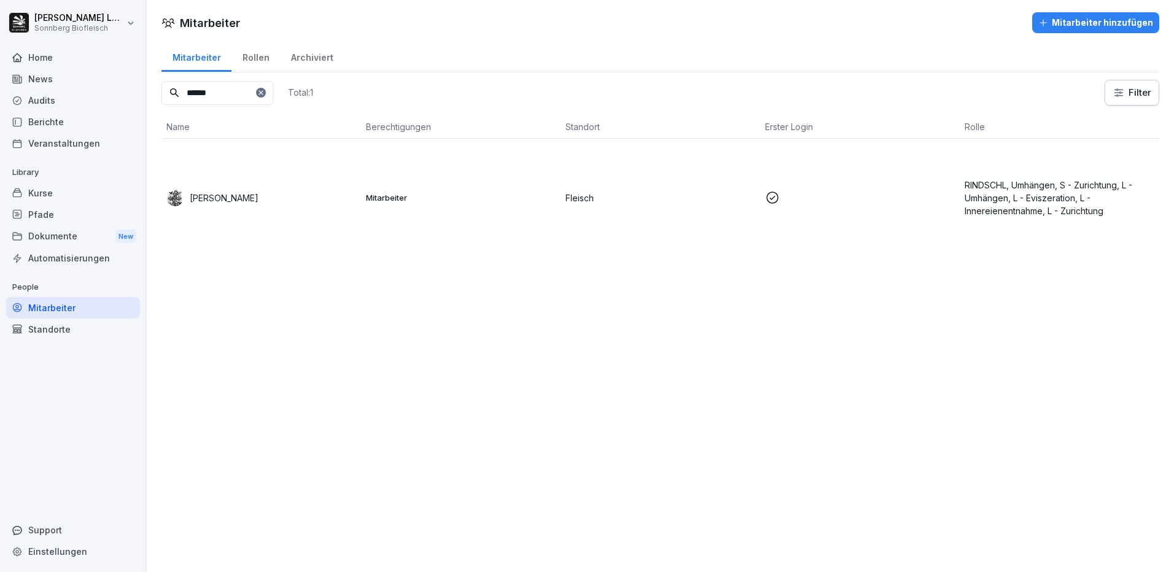
drag, startPoint x: 214, startPoint y: 90, endPoint x: 0, endPoint y: 64, distance: 215.1
click at [0, 64] on html "[PERSON_NAME] Sonnberg Biofleisch Home News Audits Berichte Veranstaltungen Lib…" at bounding box center [587, 286] width 1174 height 572
click at [335, 195] on div "KR [PERSON_NAME]" at bounding box center [261, 197] width 190 height 17
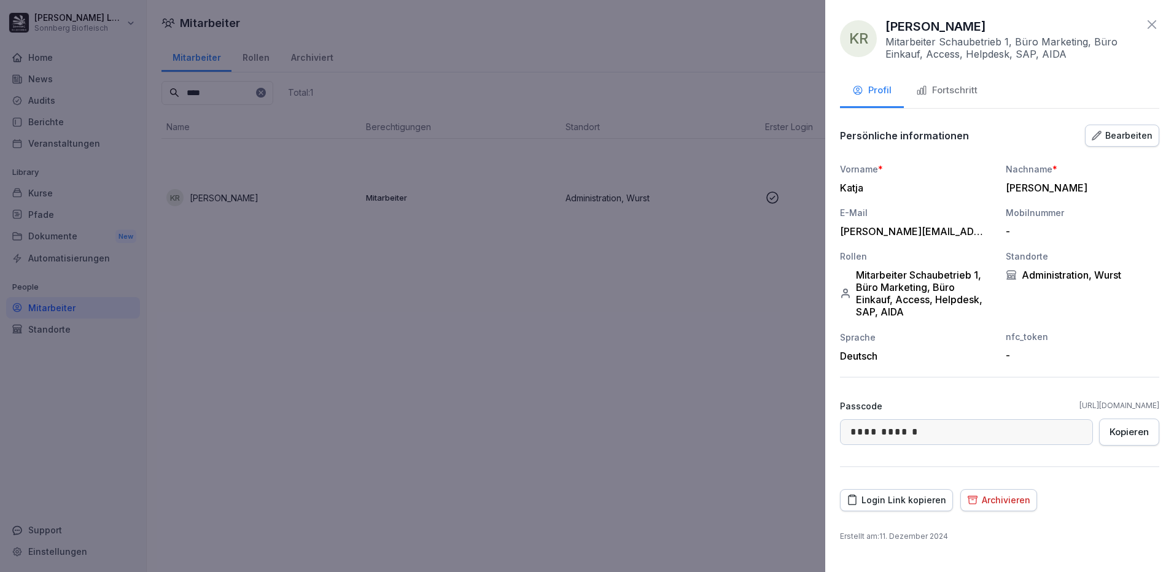
click at [961, 101] on button "Fortschritt" at bounding box center [947, 91] width 86 height 33
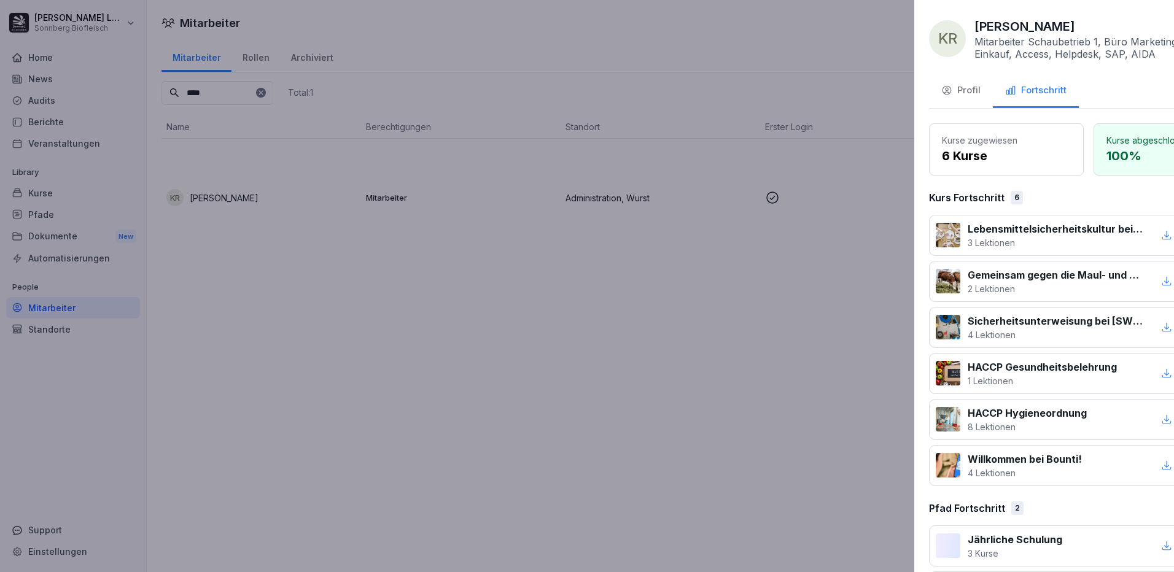
click at [666, 298] on div at bounding box center [587, 286] width 1174 height 572
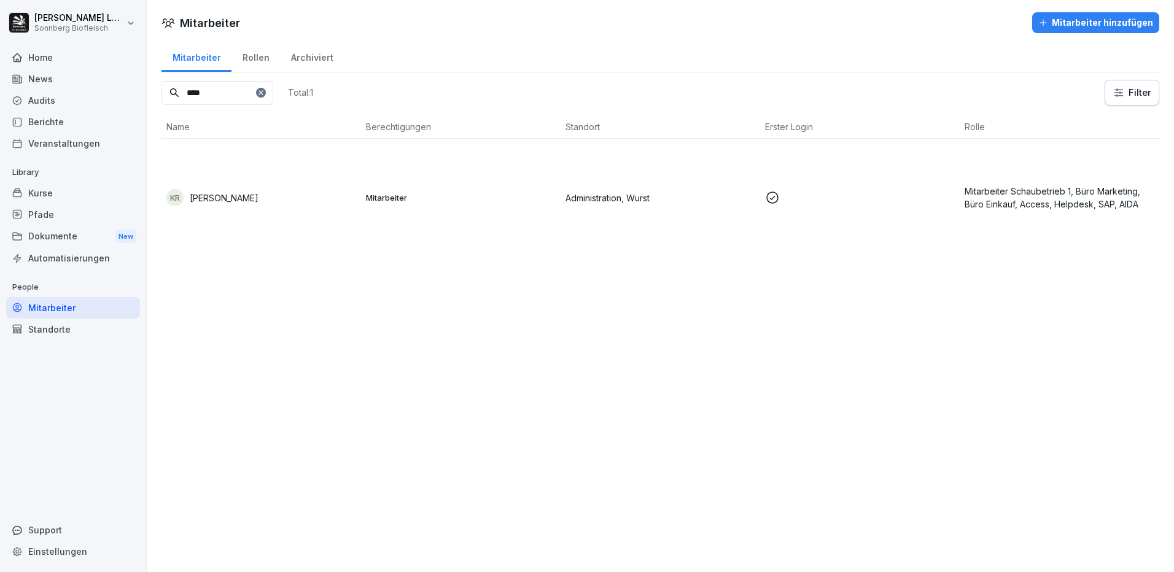
drag, startPoint x: 158, startPoint y: 71, endPoint x: 62, endPoint y: 37, distance: 101.9
click at [62, 37] on div "[PERSON_NAME] Sonnberg Biofleisch Home News Audits Berichte Veranstaltungen Lib…" at bounding box center [587, 286] width 1174 height 572
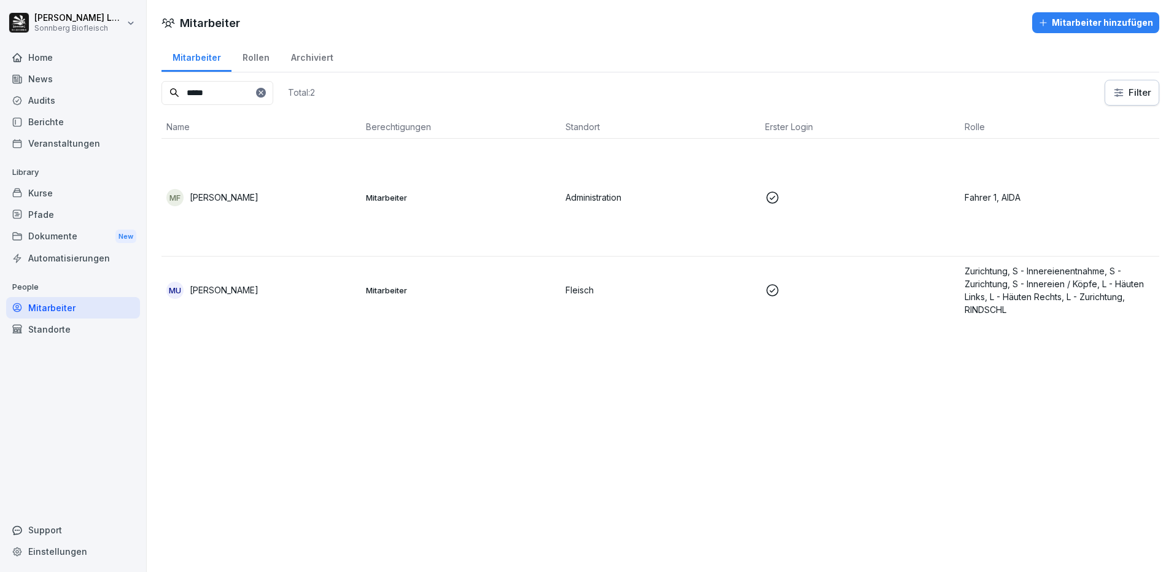
type input "*****"
click at [295, 196] on div "MF [PERSON_NAME]" at bounding box center [261, 197] width 190 height 17
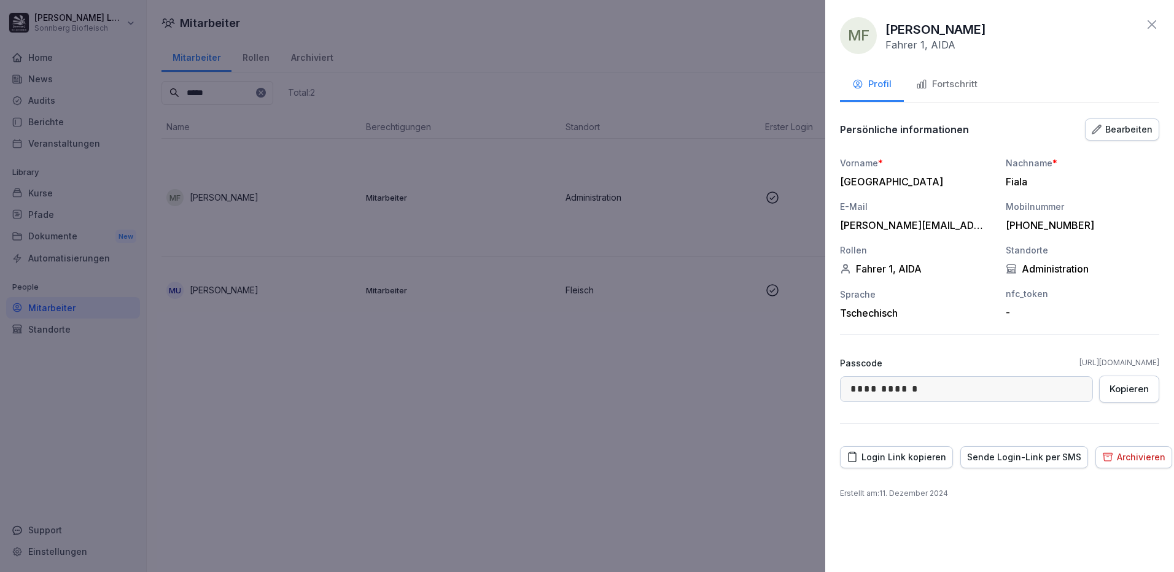
click at [943, 85] on div "Fortschritt" at bounding box center [946, 84] width 61 height 14
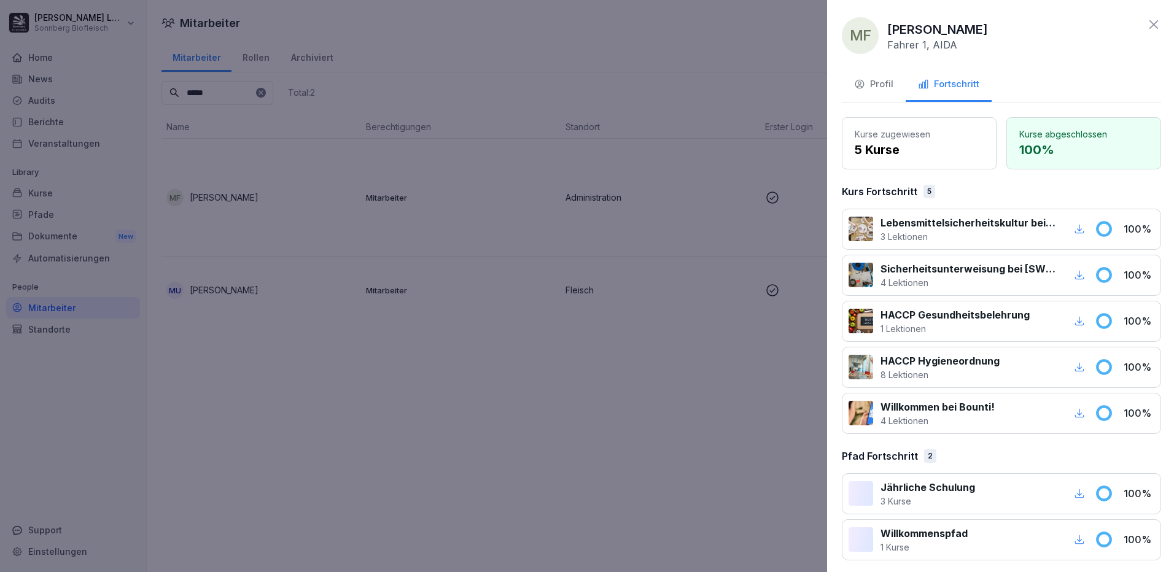
click at [501, 451] on div at bounding box center [587, 286] width 1174 height 572
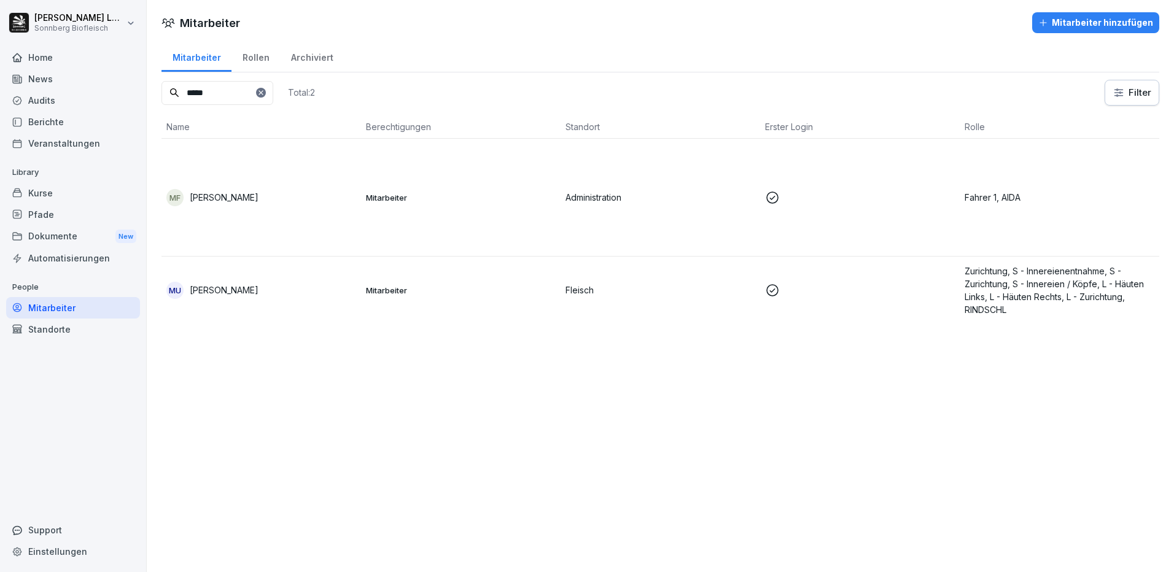
click at [72, 303] on div "Mitarbeiter" at bounding box center [73, 307] width 134 height 21
click at [265, 93] on icon at bounding box center [260, 92] width 7 height 7
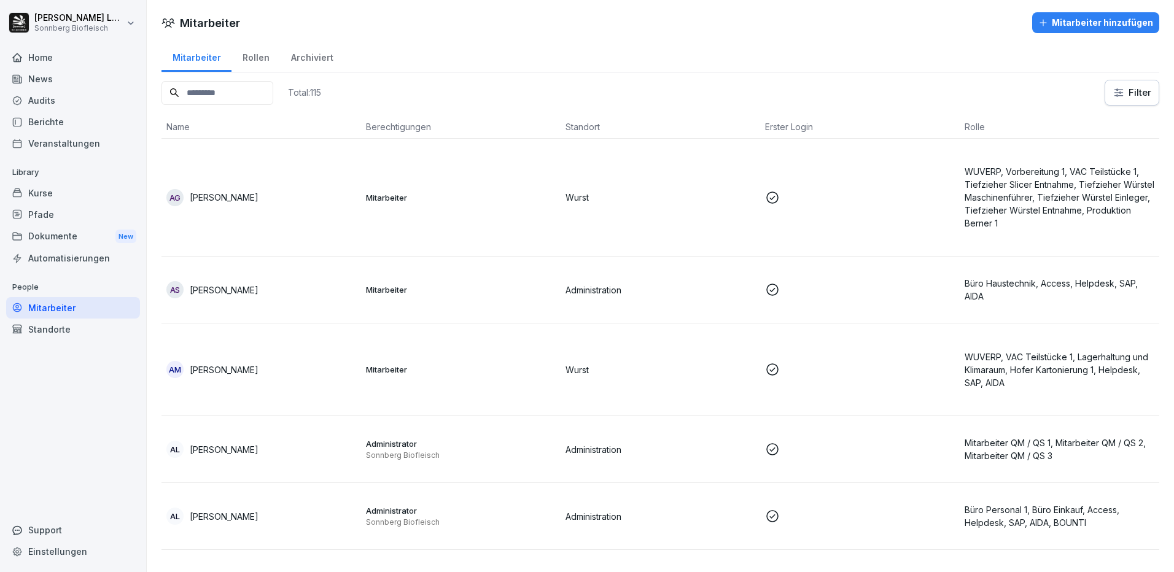
click at [74, 126] on div "Berichte" at bounding box center [73, 121] width 134 height 21
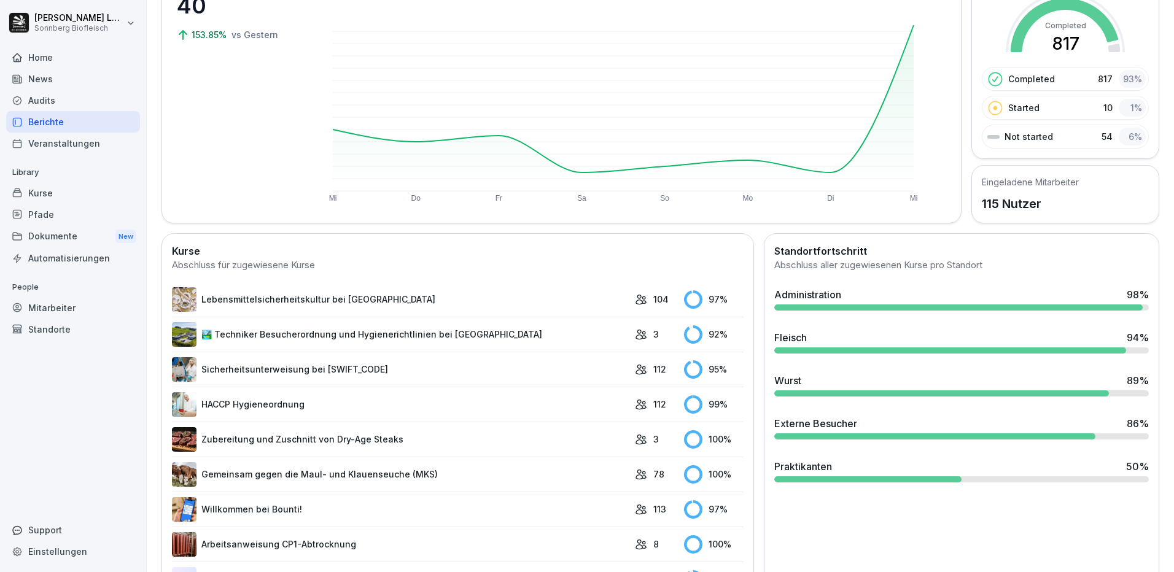
scroll to position [184, 0]
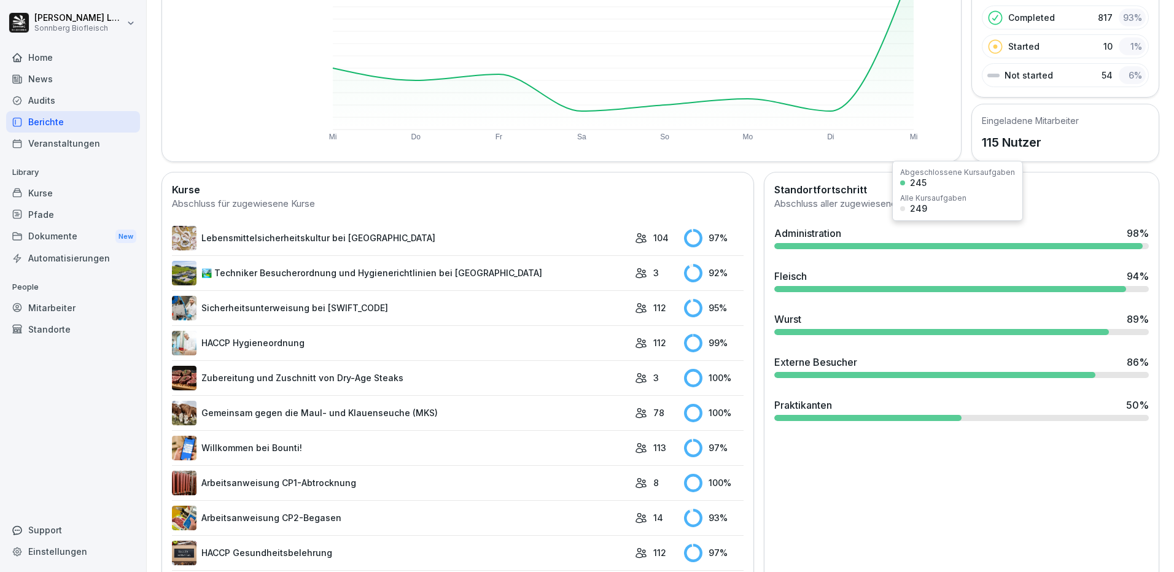
click at [827, 246] on div at bounding box center [958, 246] width 368 height 6
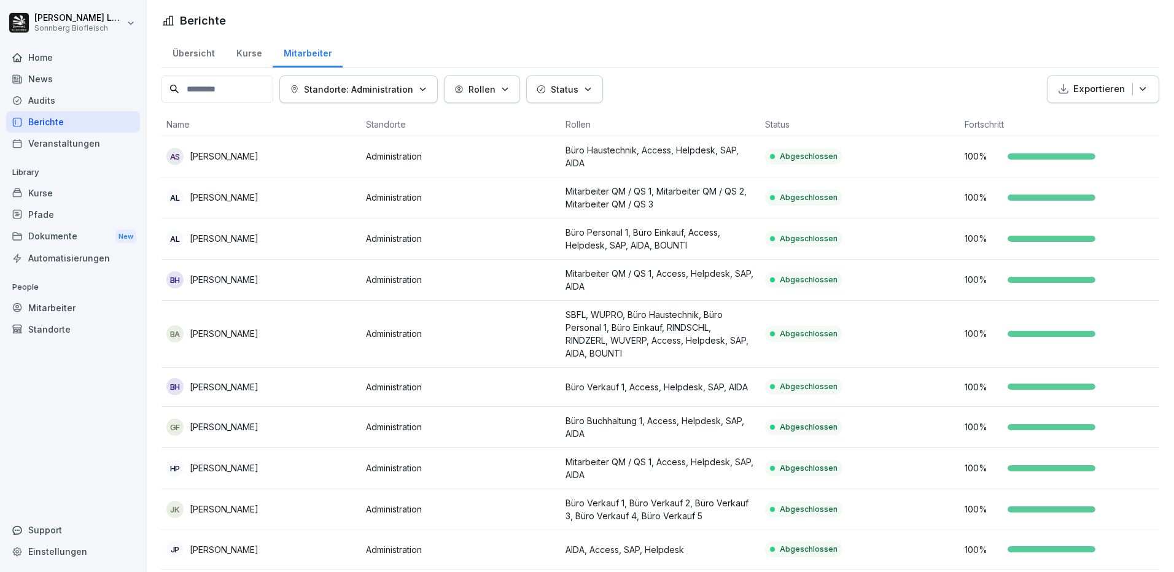
click at [42, 121] on div "Berichte" at bounding box center [73, 121] width 134 height 21
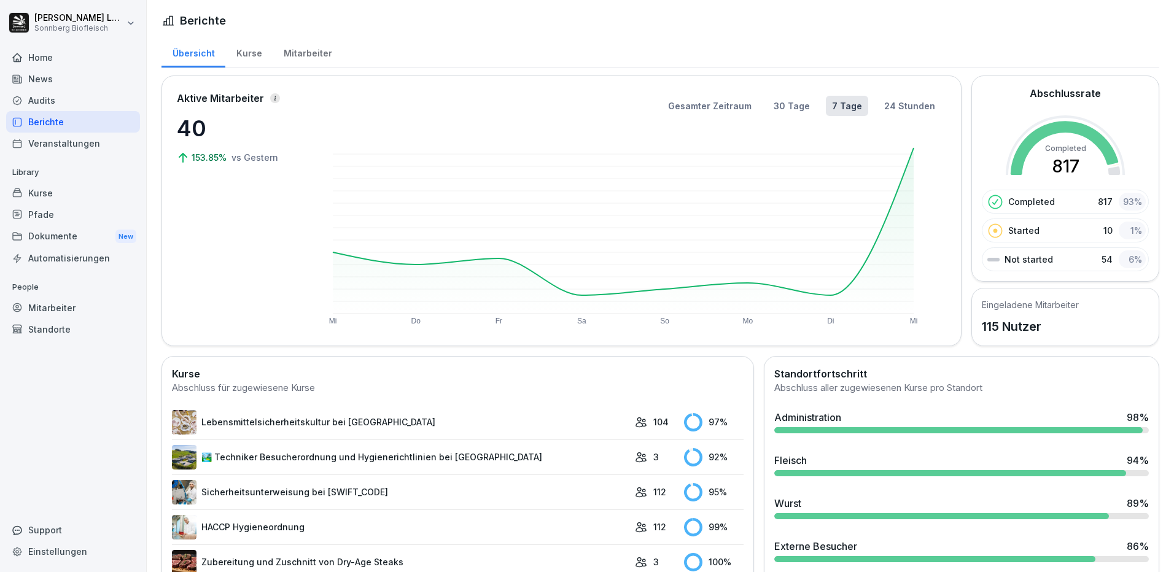
click at [854, 471] on div at bounding box center [950, 473] width 352 height 6
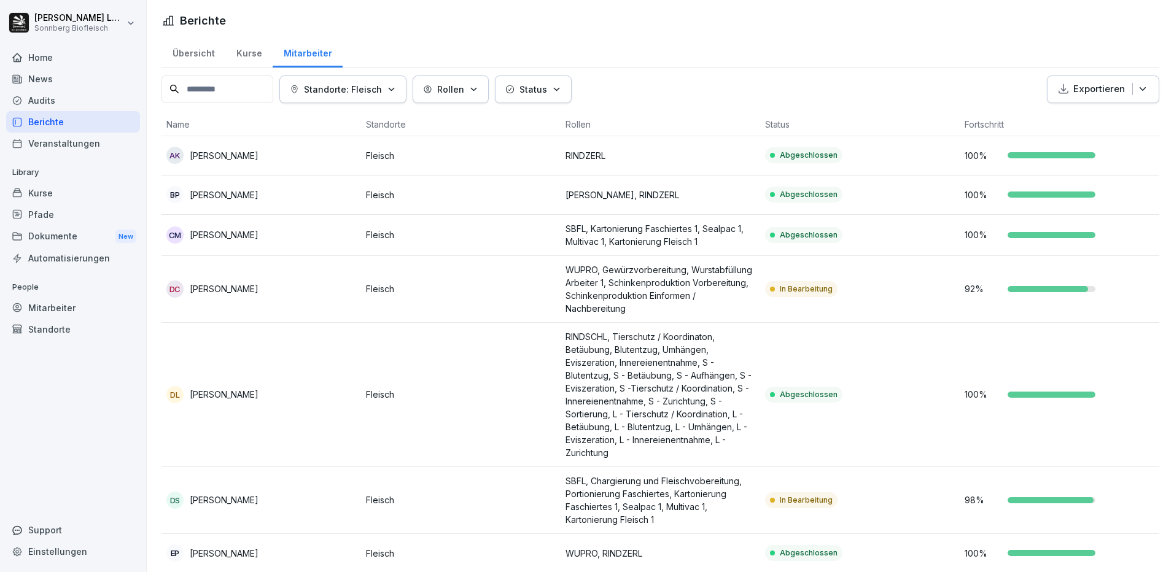
click at [602, 300] on p "WUPRO, Gewürzvorbereitung, Wurstabfüllung Arbeiter 1, Schinkenproduktion Vorber…" at bounding box center [660, 289] width 190 height 52
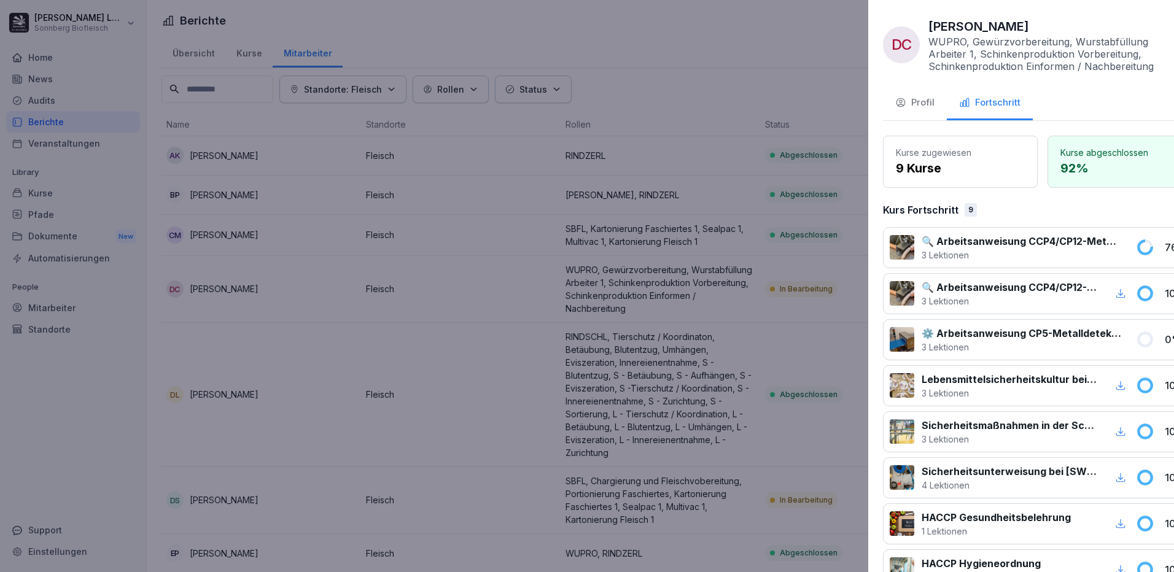
click at [381, 312] on div at bounding box center [587, 286] width 1174 height 572
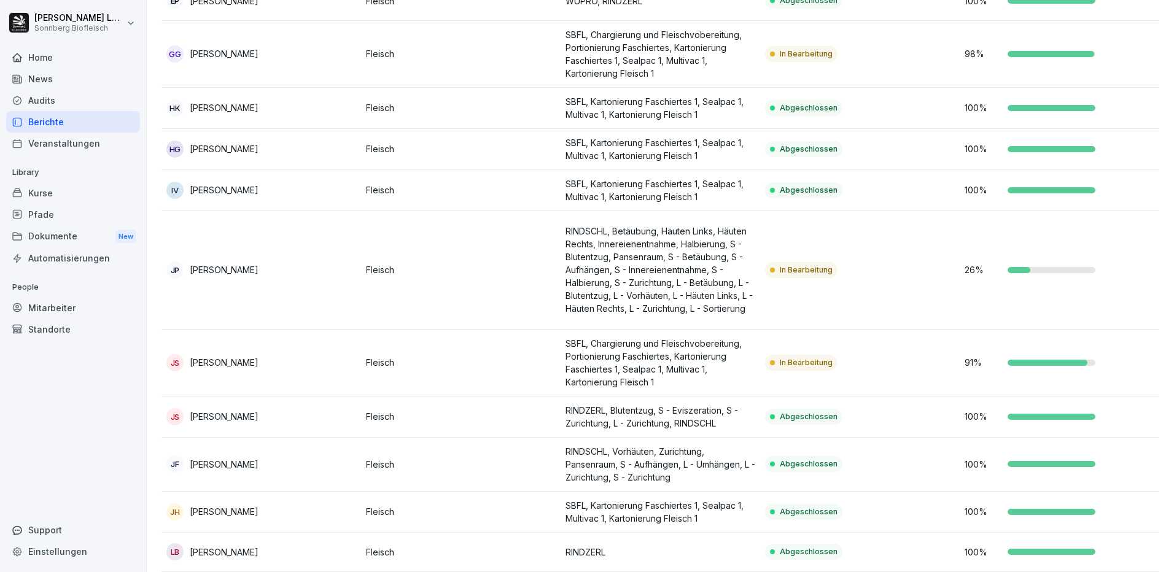
scroll to position [491, 0]
